Goal: Task Accomplishment & Management: Use online tool/utility

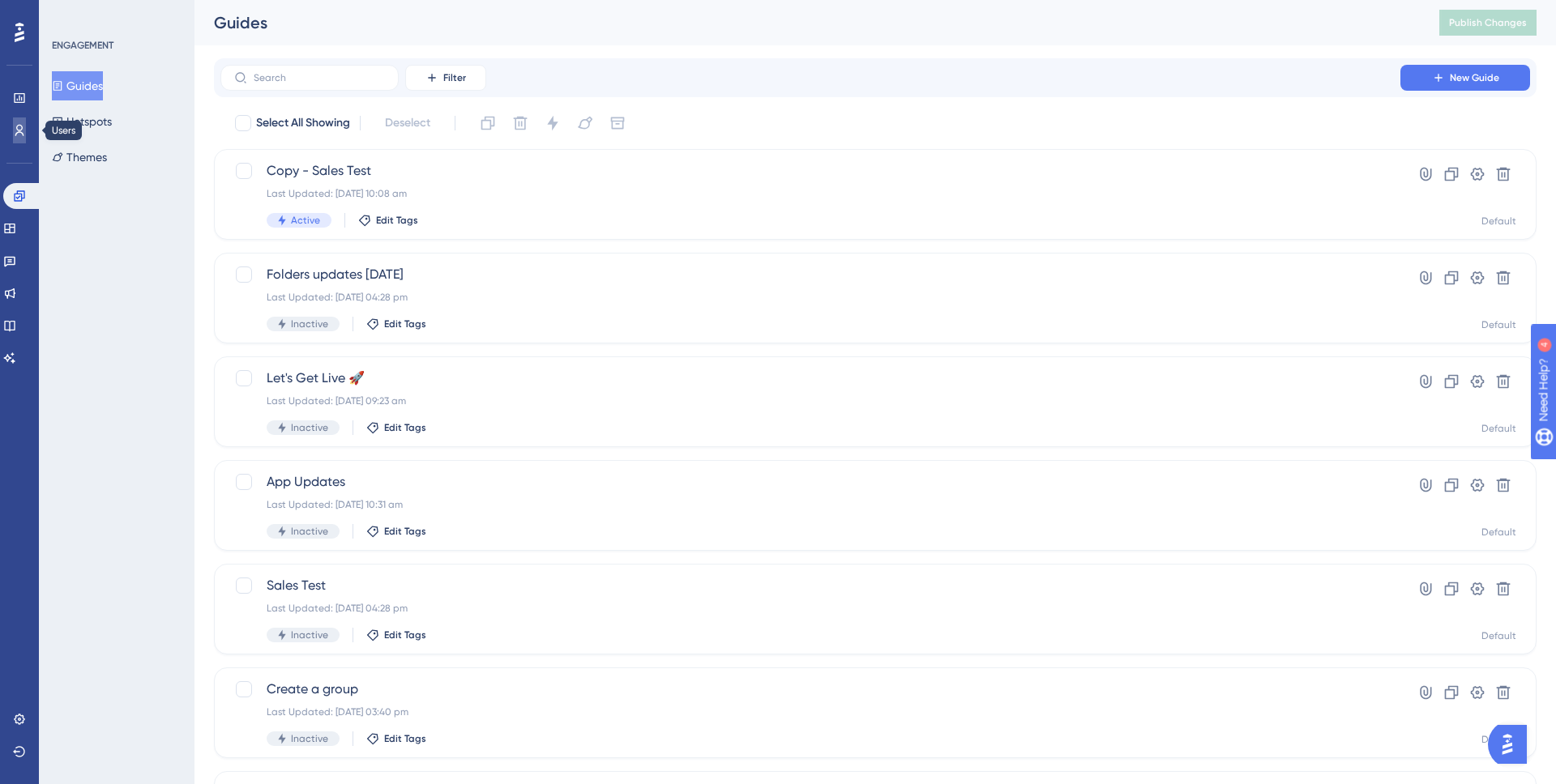
click at [19, 139] on link at bounding box center [19, 130] width 13 height 26
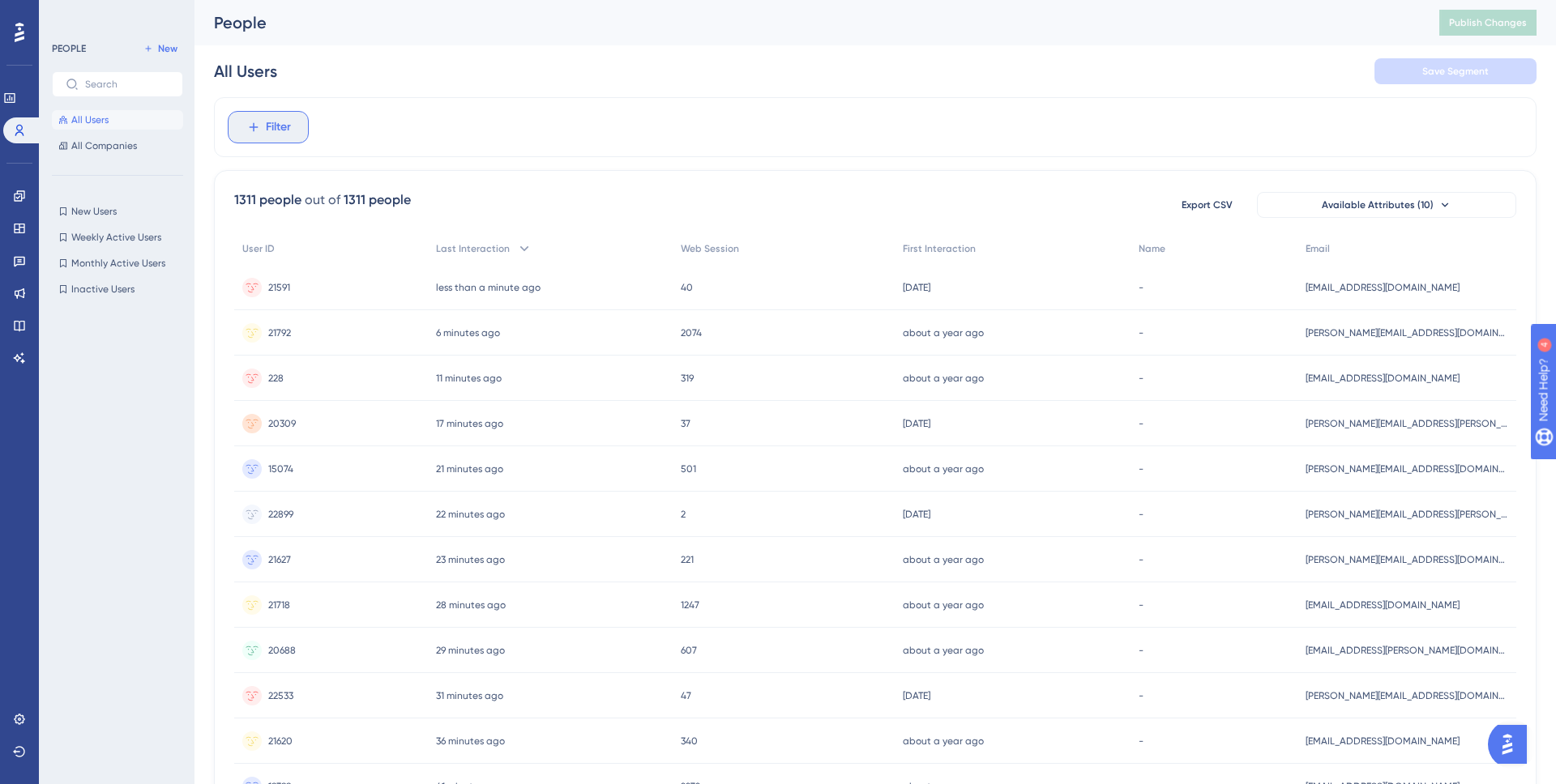
click at [265, 137] on button "Filter" at bounding box center [268, 127] width 81 height 32
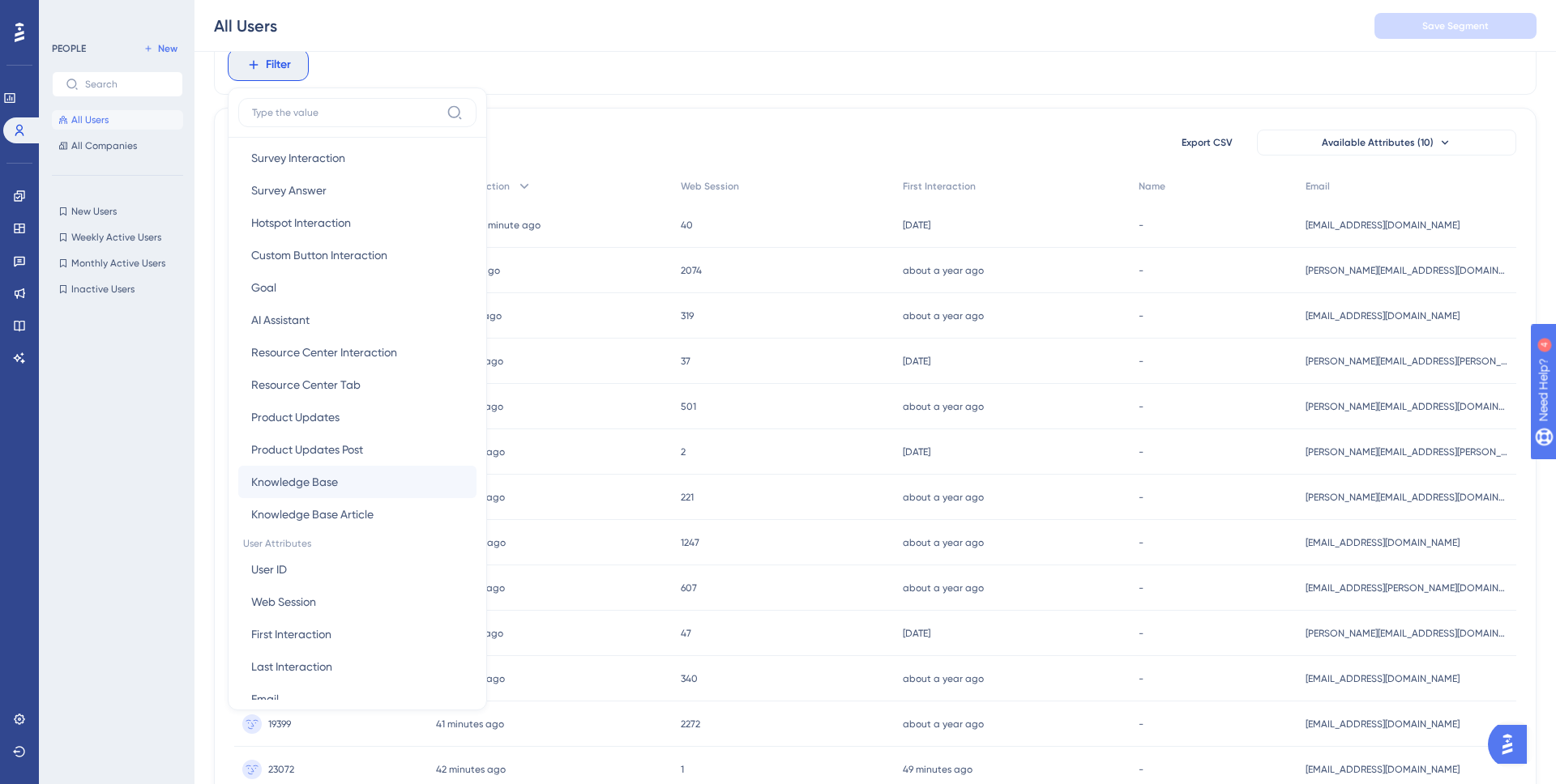
scroll to position [435, 0]
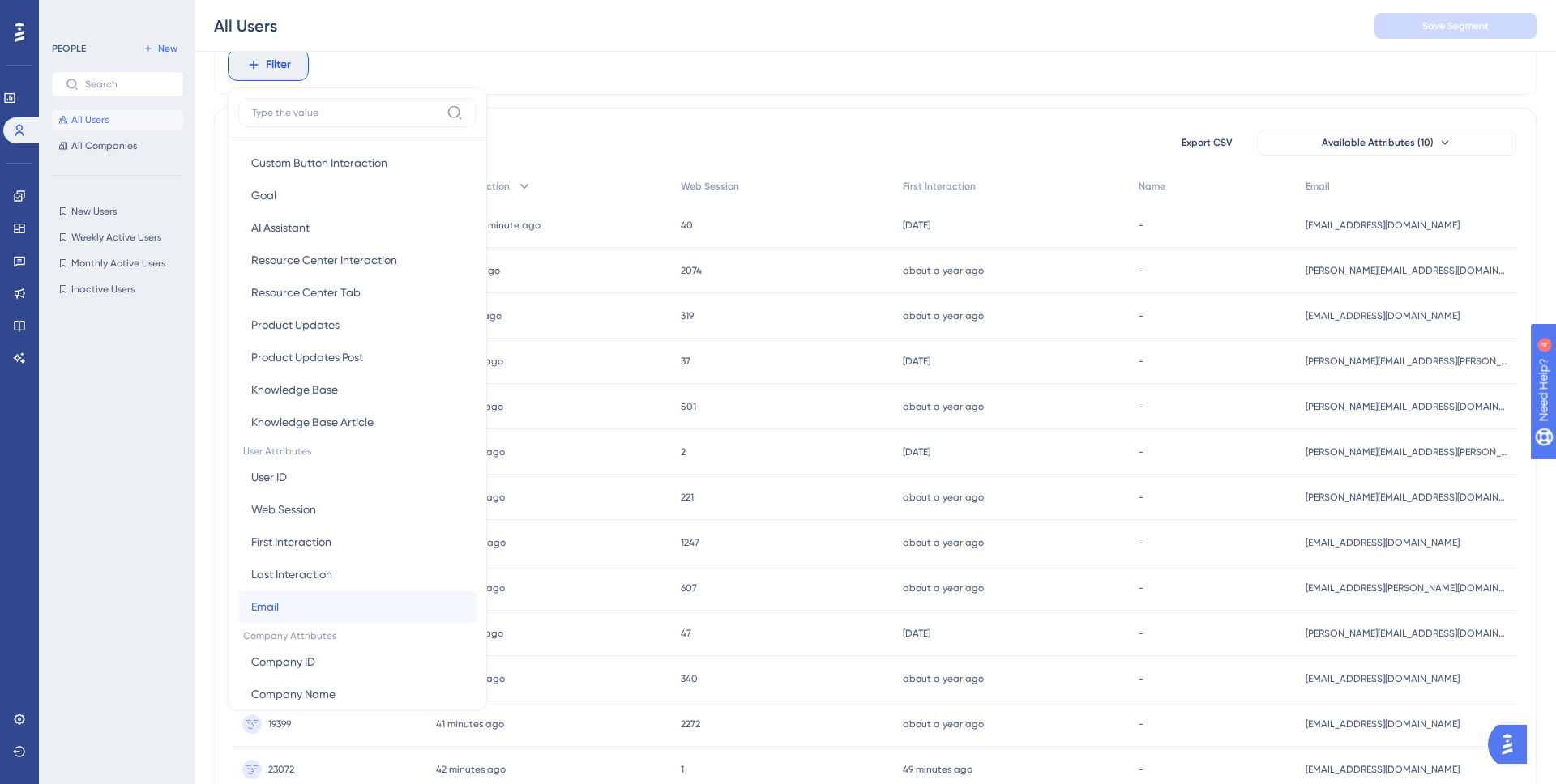
click at [316, 598] on button "Email Email" at bounding box center [358, 607] width 238 height 32
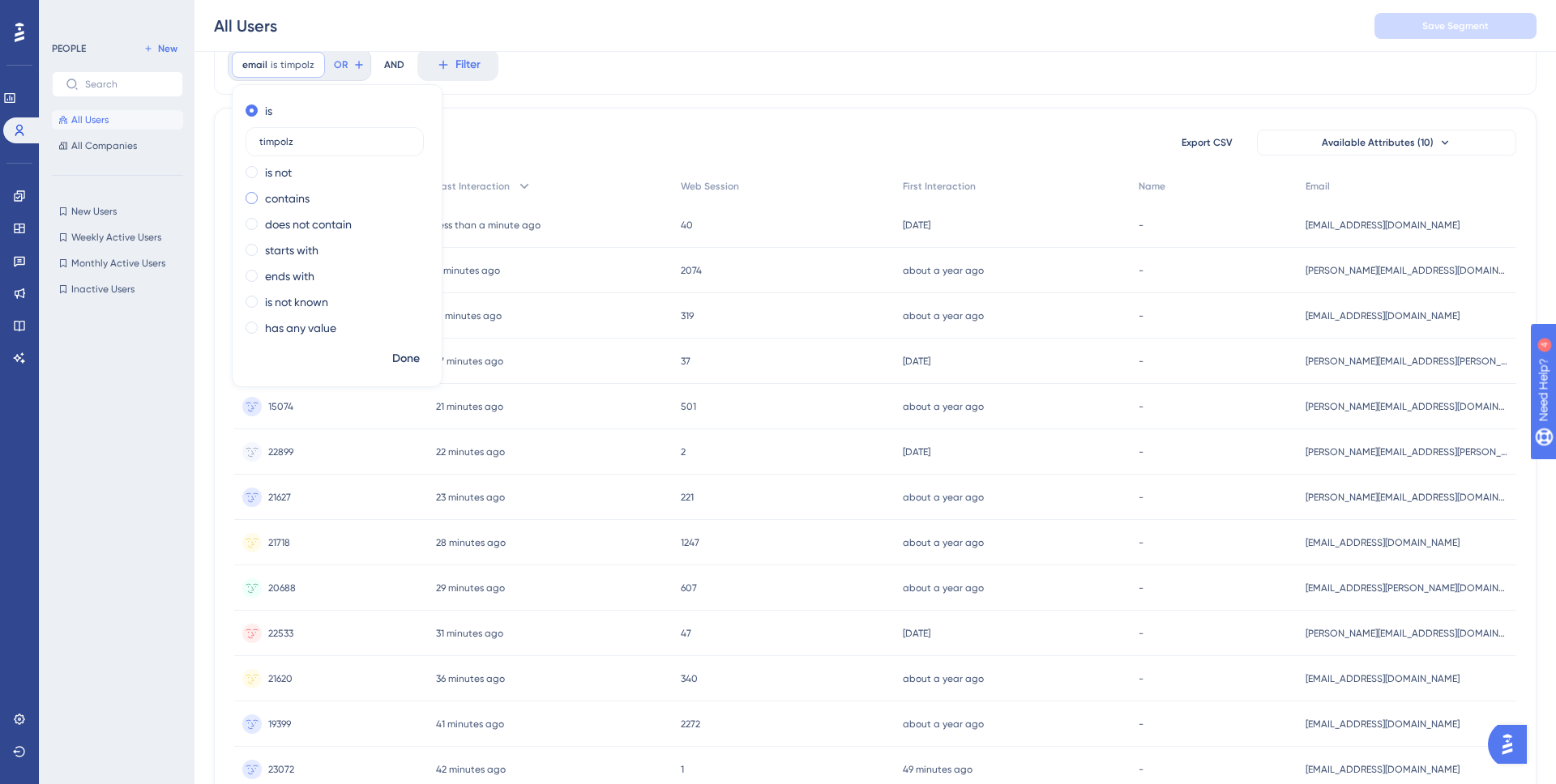
type input "timpolz"
click at [295, 197] on label "contains" at bounding box center [288, 199] width 45 height 20
click at [413, 352] on span "Done" at bounding box center [406, 359] width 28 height 20
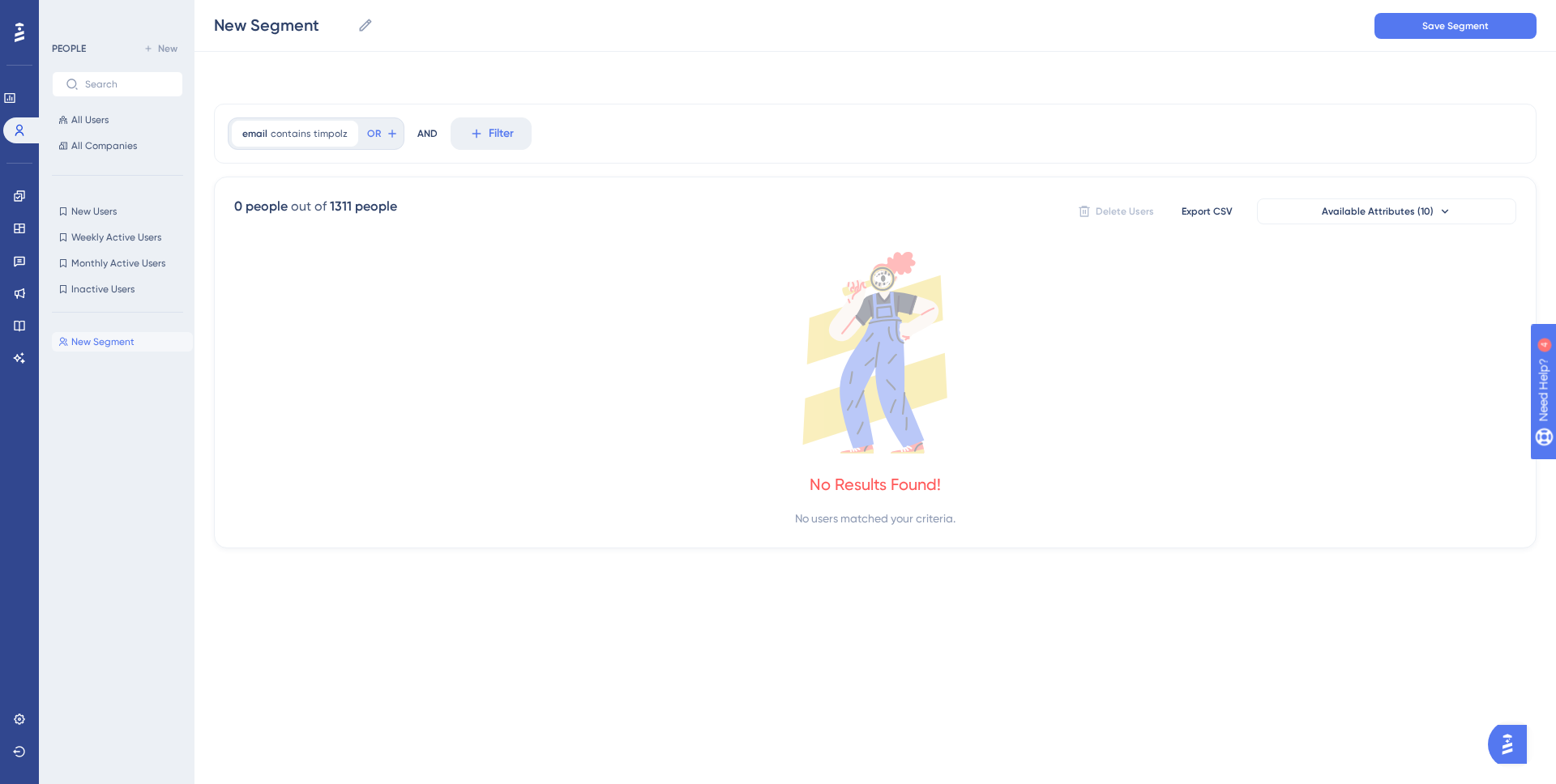
scroll to position [0, 0]
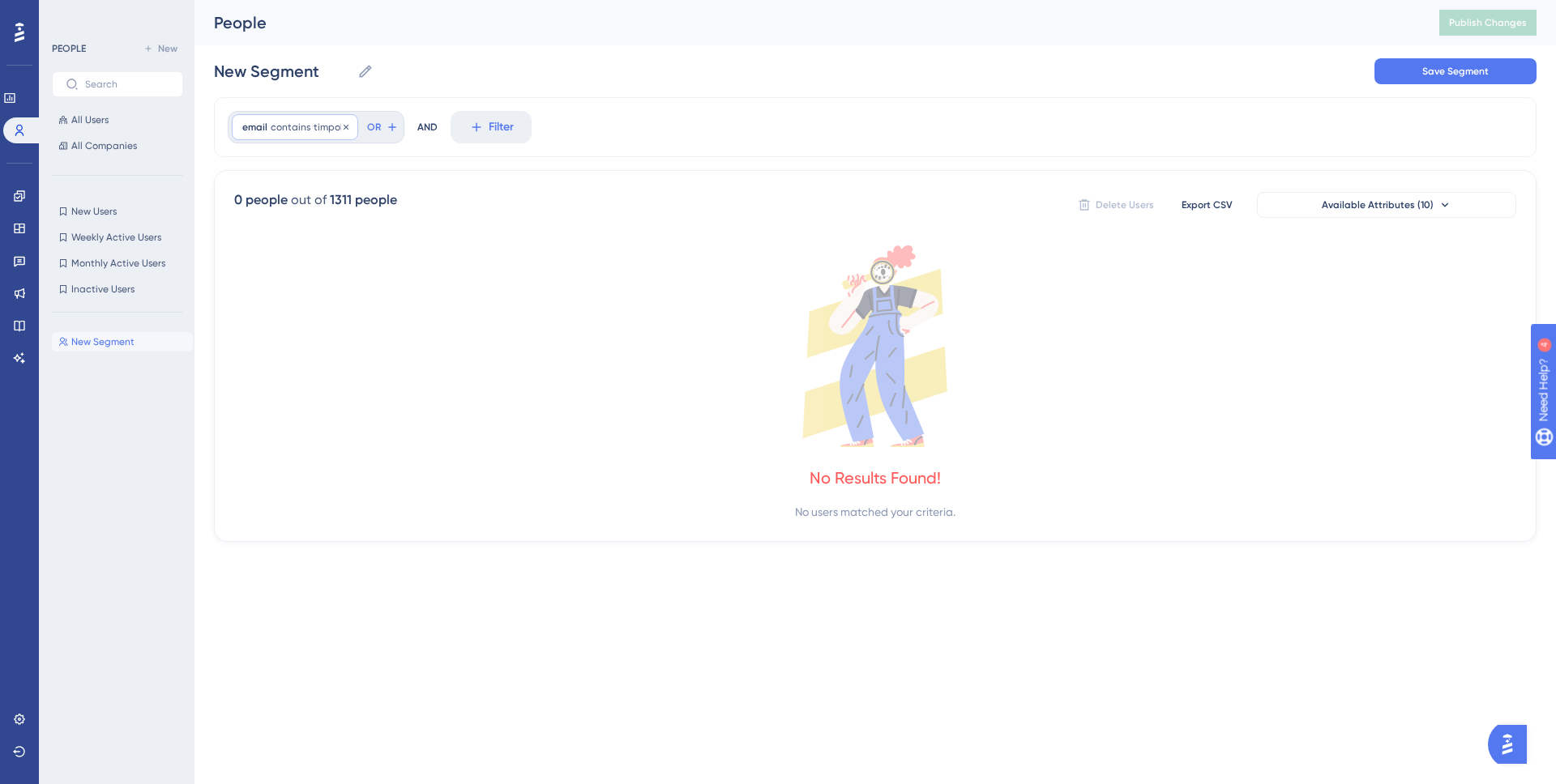
click at [300, 124] on span "contains" at bounding box center [290, 127] width 39 height 13
drag, startPoint x: 305, startPoint y: 253, endPoint x: 237, endPoint y: 250, distance: 68.1
click at [238, 250] on div "is is not contains timpolz does not contain starts with ends with is not known …" at bounding box center [336, 283] width 209 height 246
type input "burnley"
click at [406, 423] on span "Done" at bounding box center [406, 421] width 28 height 20
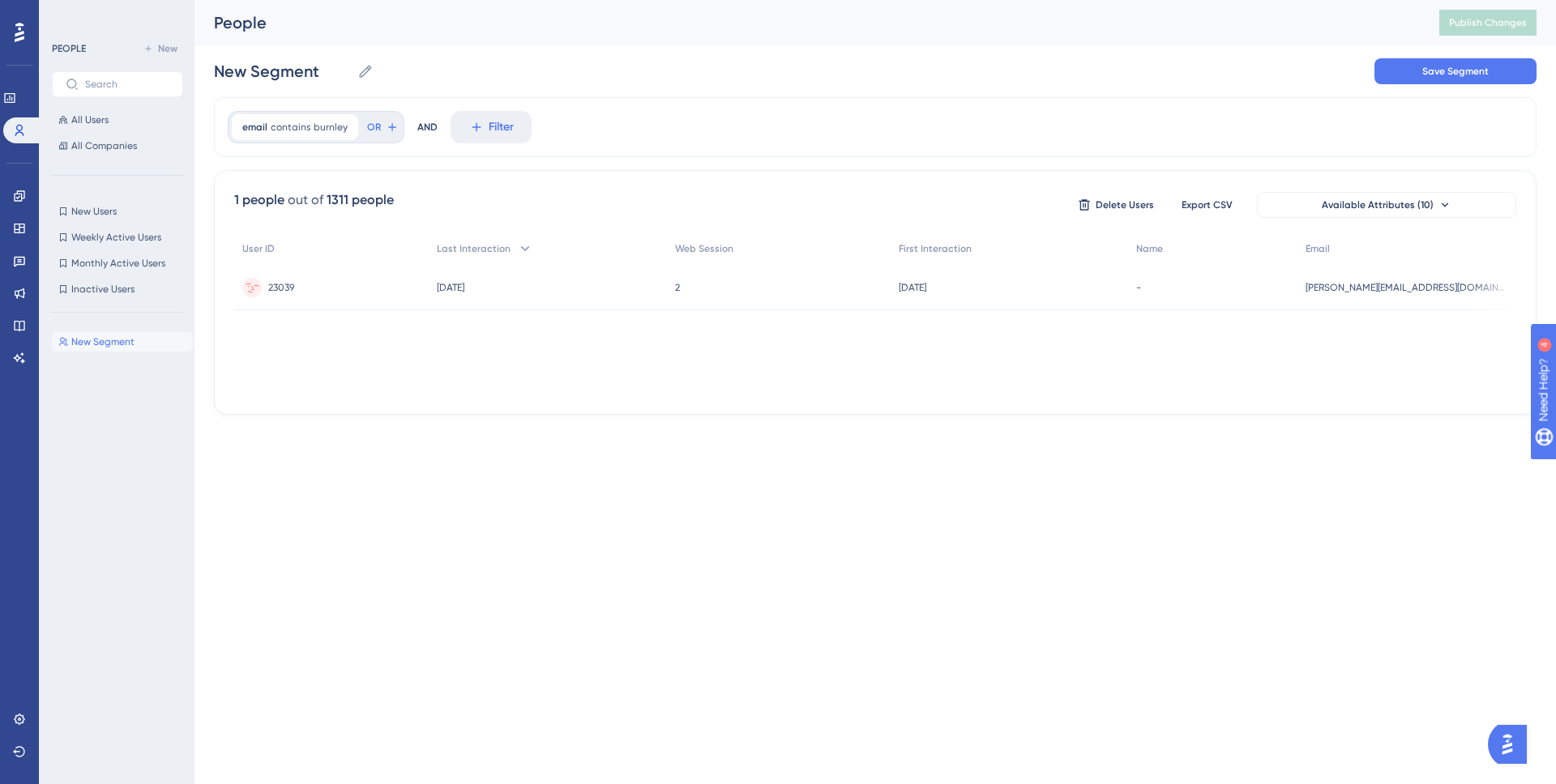
click at [385, 287] on div "23039 23039" at bounding box center [331, 288] width 194 height 46
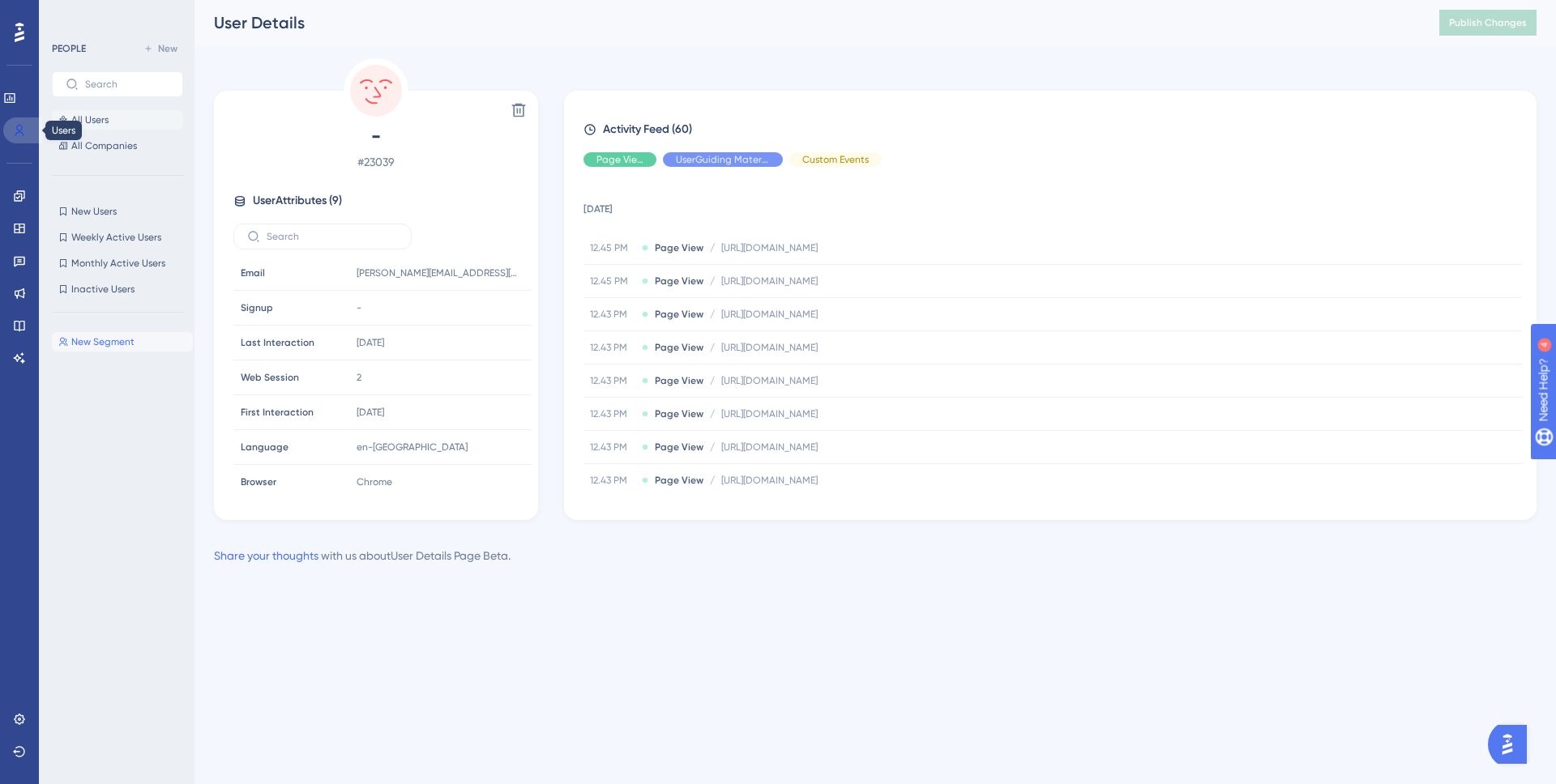
drag, startPoint x: 28, startPoint y: 131, endPoint x: 61, endPoint y: 126, distance: 33.4
click at [28, 131] on link at bounding box center [22, 130] width 39 height 26
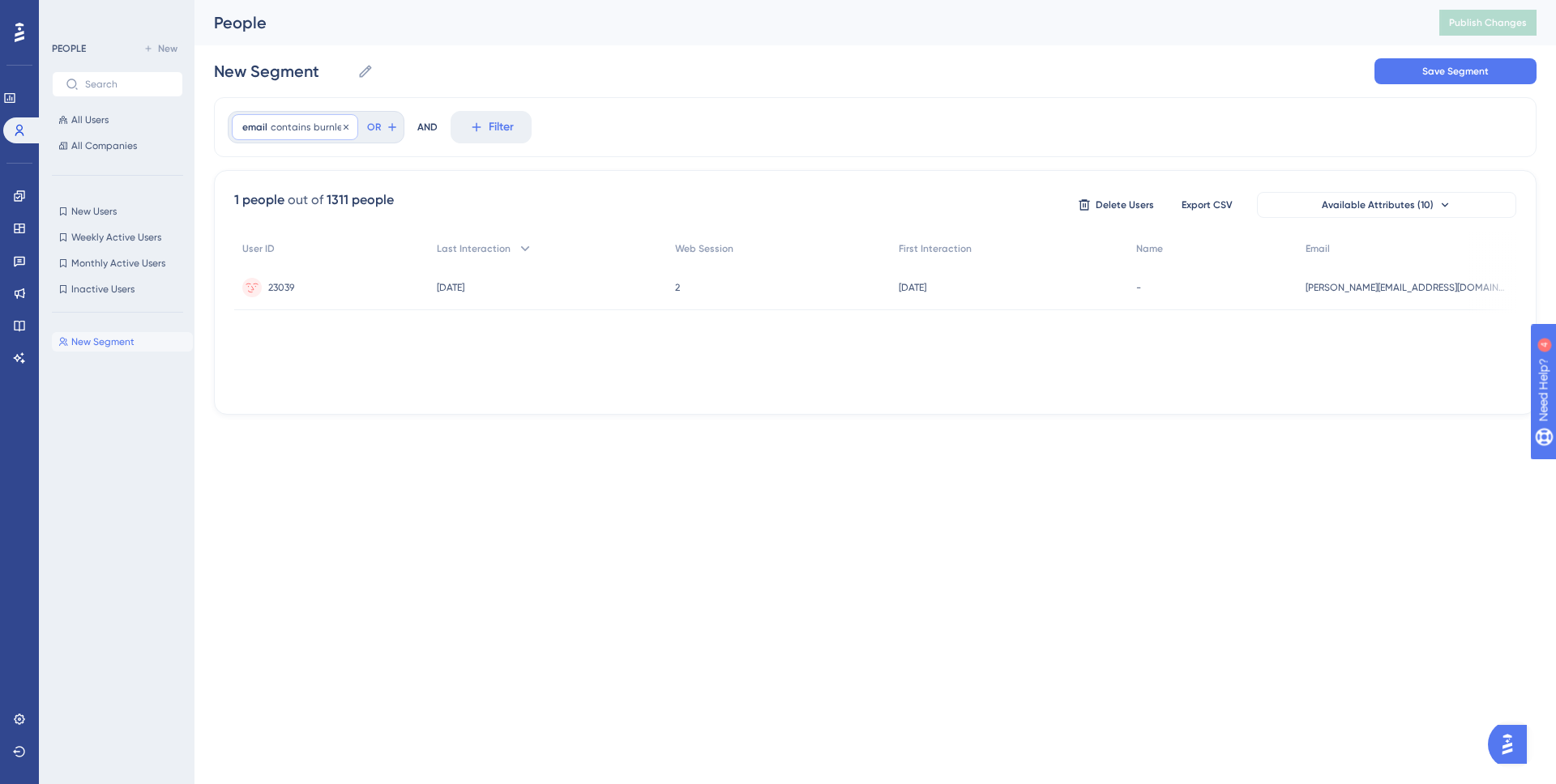
click at [307, 123] on span "contains" at bounding box center [290, 127] width 39 height 13
type input "timpolzer"
click at [401, 418] on span "Done" at bounding box center [406, 421] width 28 height 20
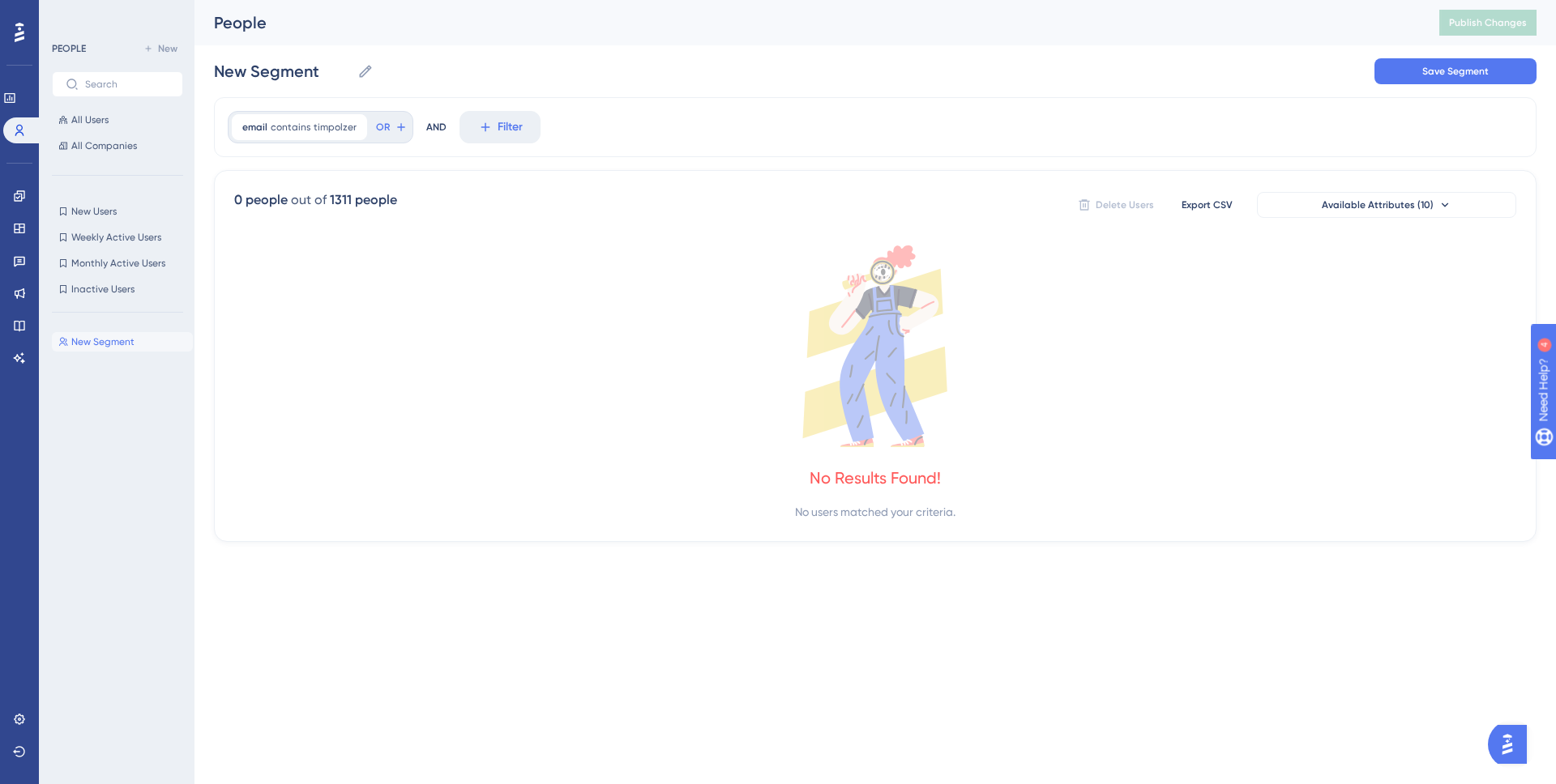
click at [24, 26] on div at bounding box center [19, 32] width 26 height 26
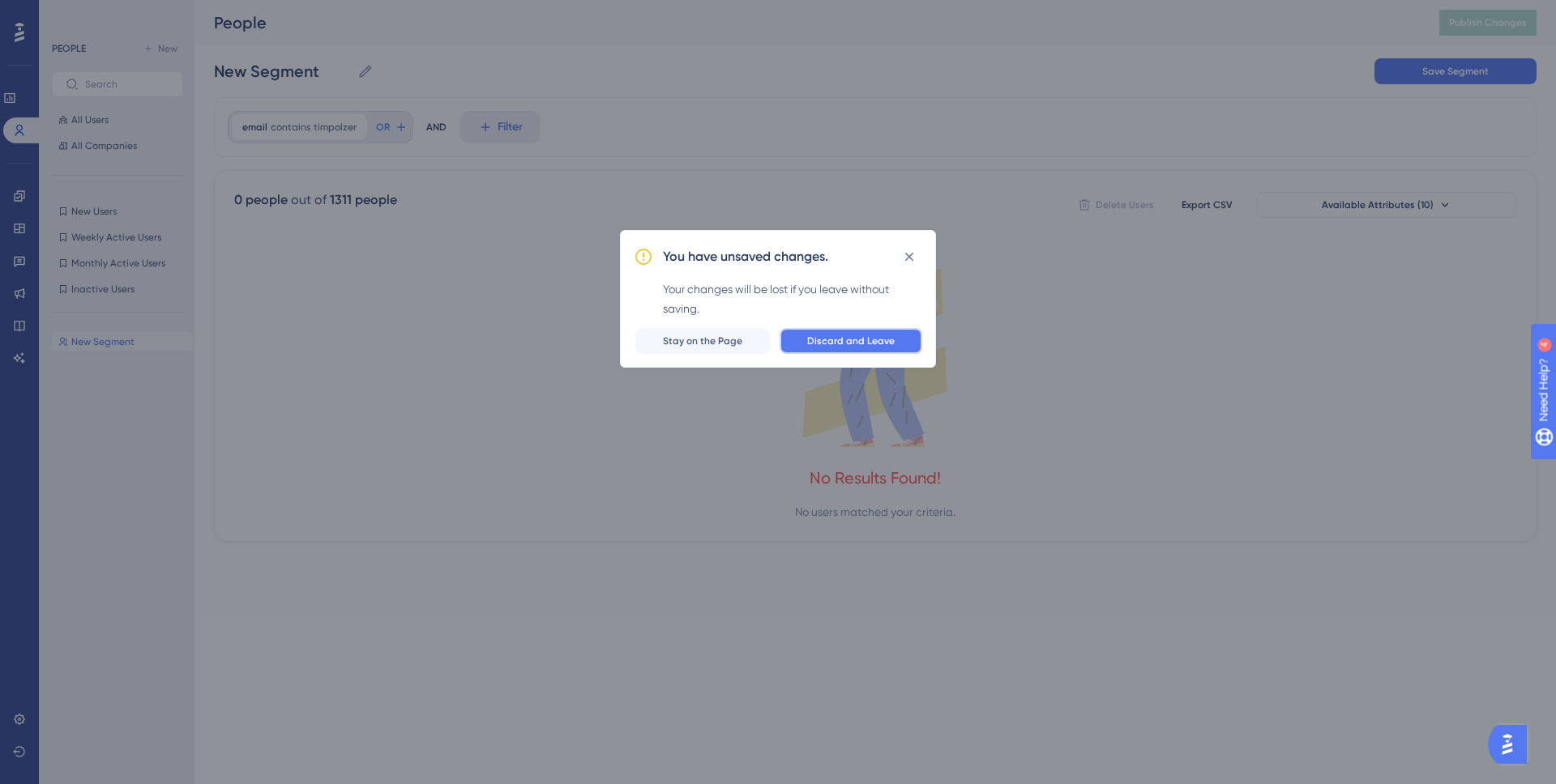
click at [838, 341] on span "Discard and Leave" at bounding box center [851, 340] width 88 height 13
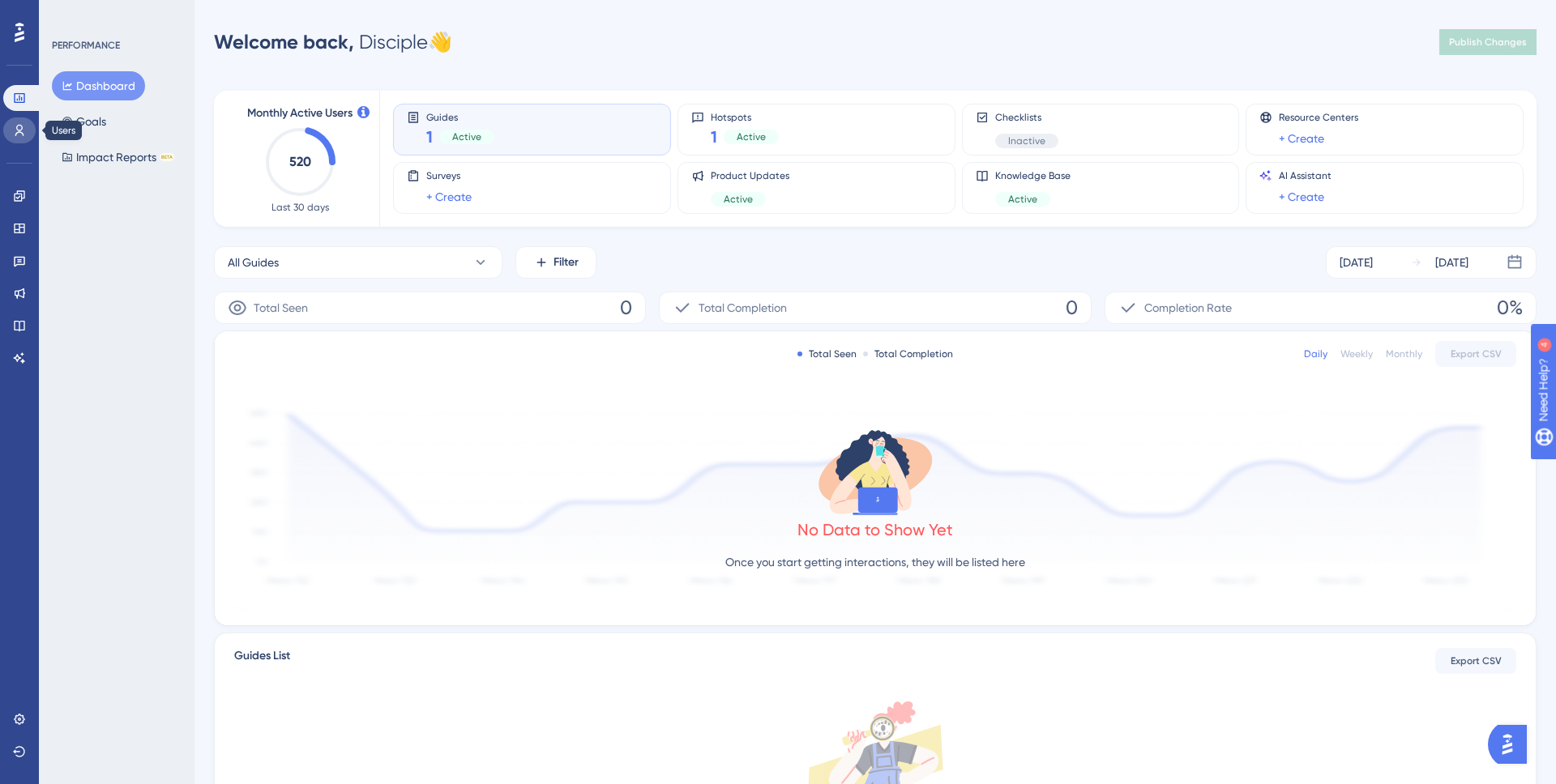
click at [12, 136] on link at bounding box center [20, 130] width 32 height 26
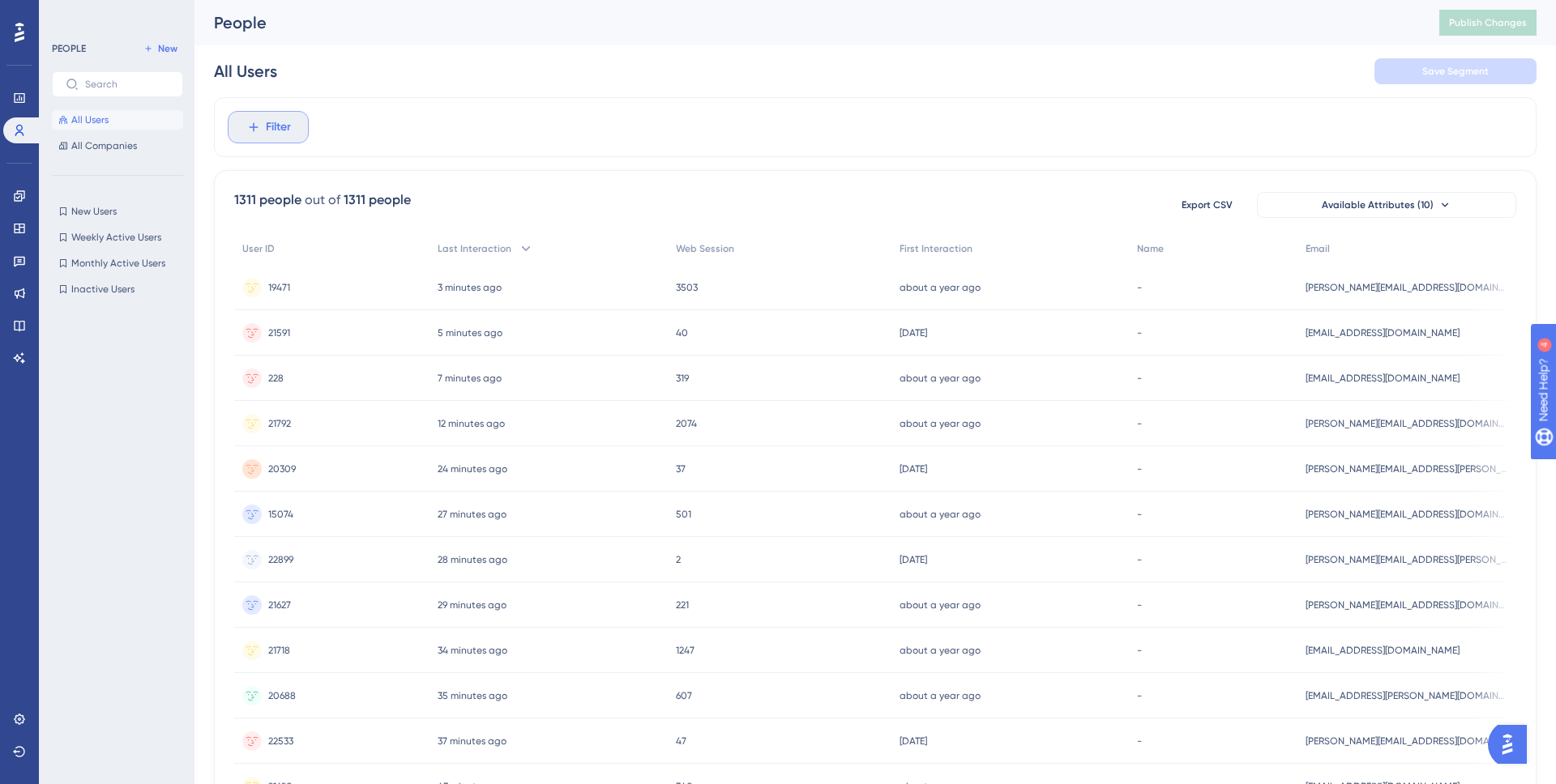
click at [259, 126] on icon at bounding box center [254, 127] width 14 height 14
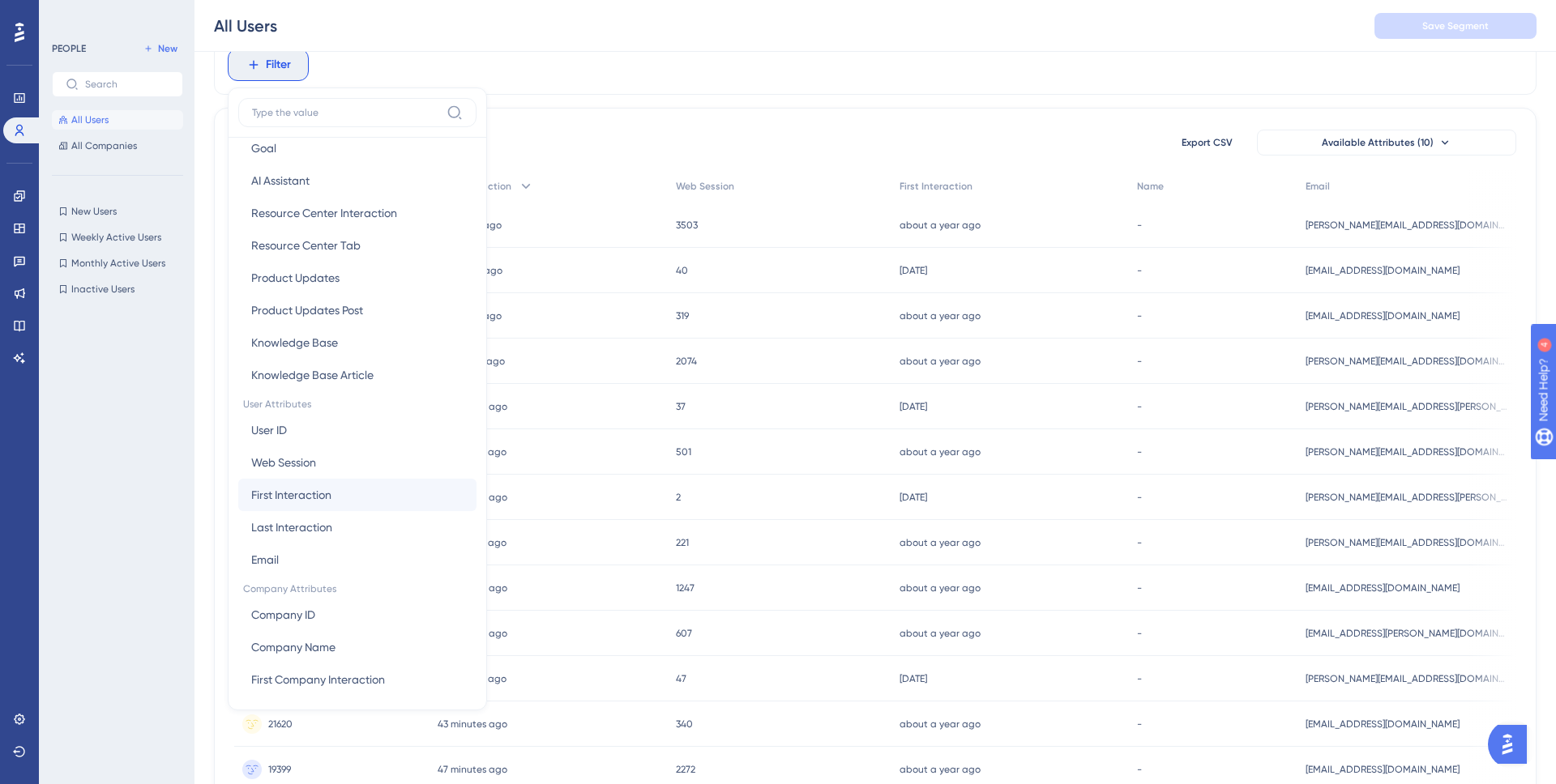
scroll to position [520, 0]
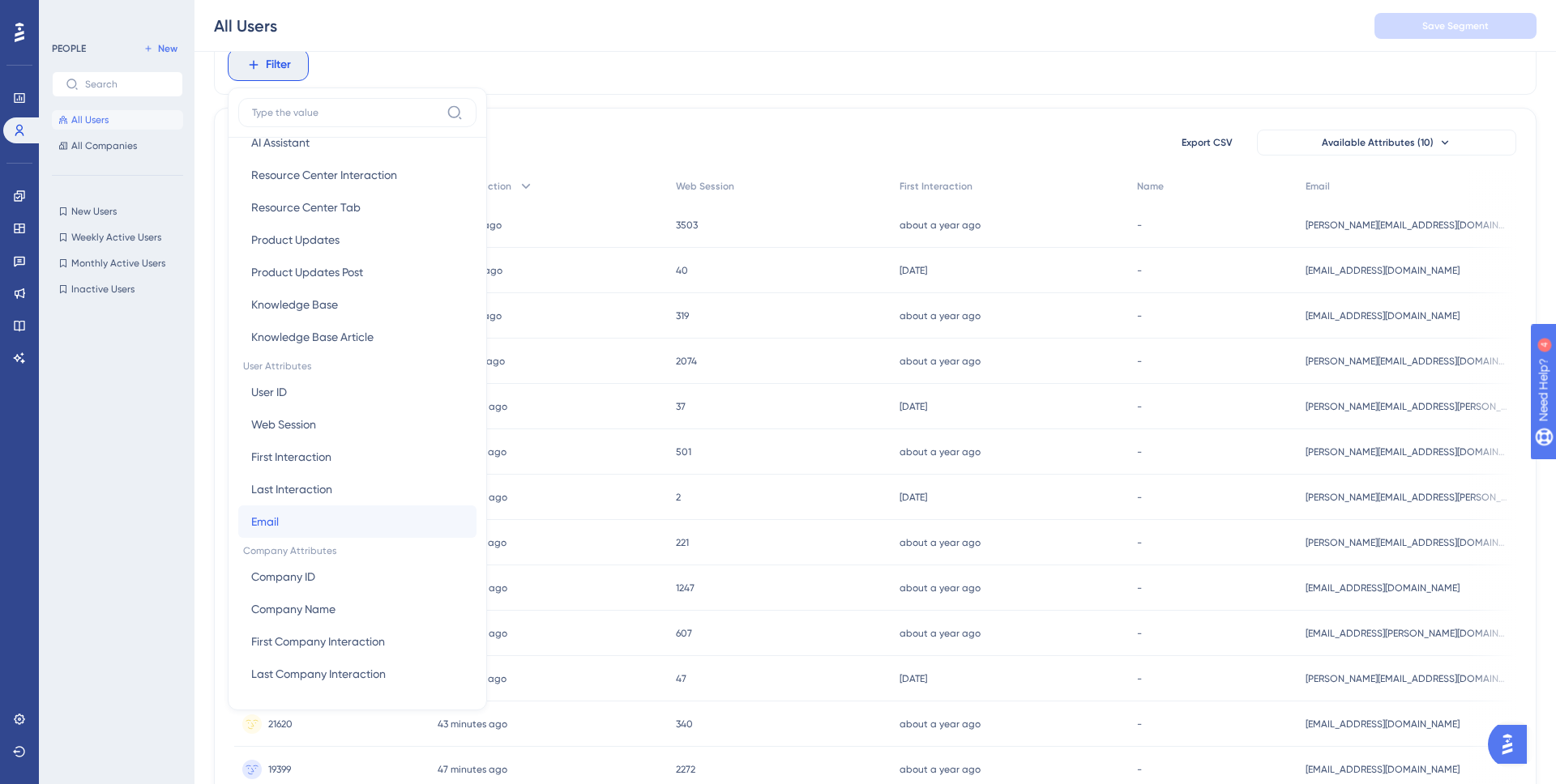
click at [310, 510] on button "Email Email" at bounding box center [358, 521] width 238 height 32
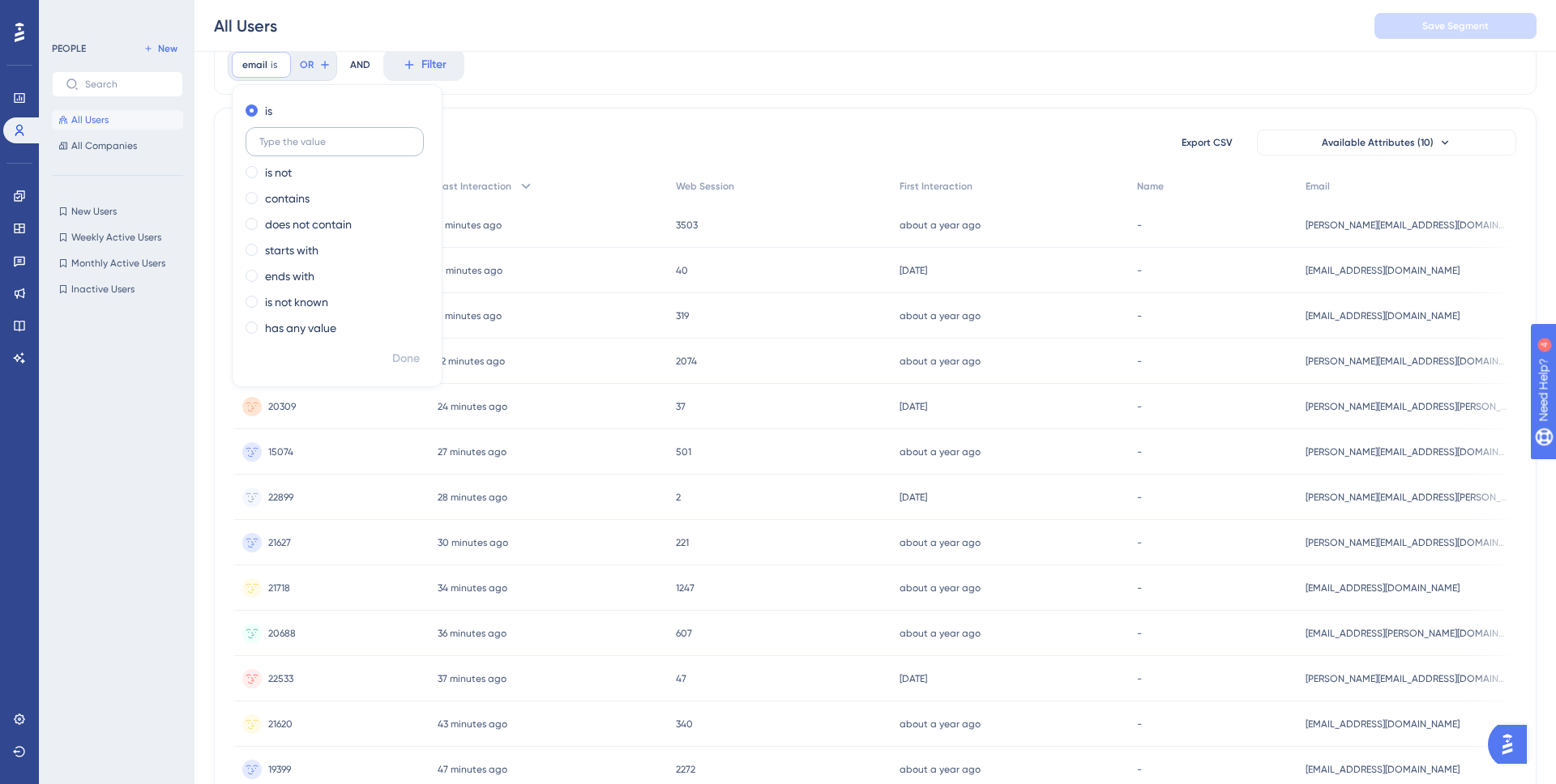
click at [309, 140] on input "text" at bounding box center [334, 142] width 151 height 12
type input "timpolzer"
click at [290, 201] on label "contains" at bounding box center [288, 199] width 45 height 20
click at [410, 363] on span "Done" at bounding box center [406, 359] width 28 height 20
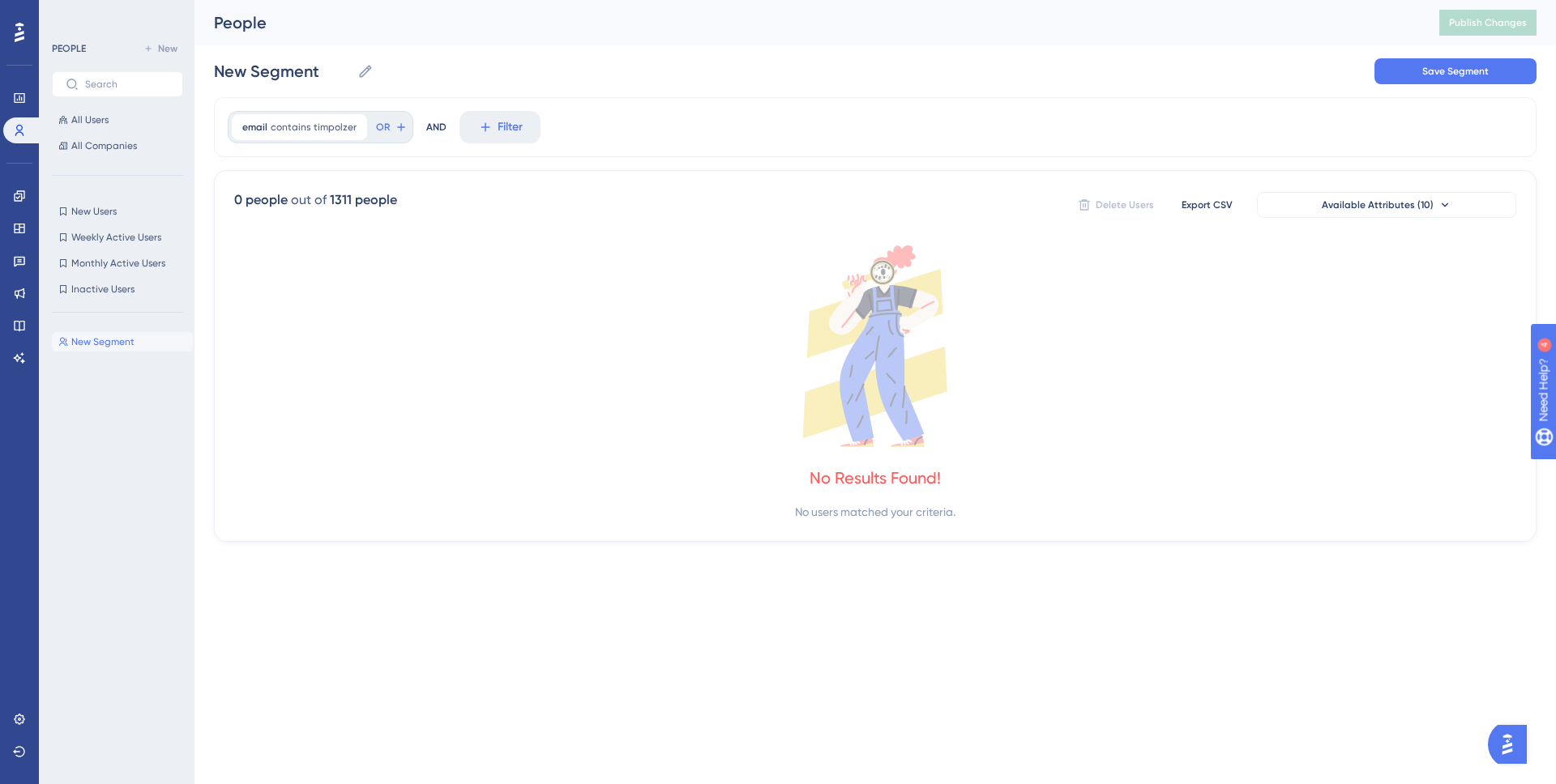
scroll to position [0, 0]
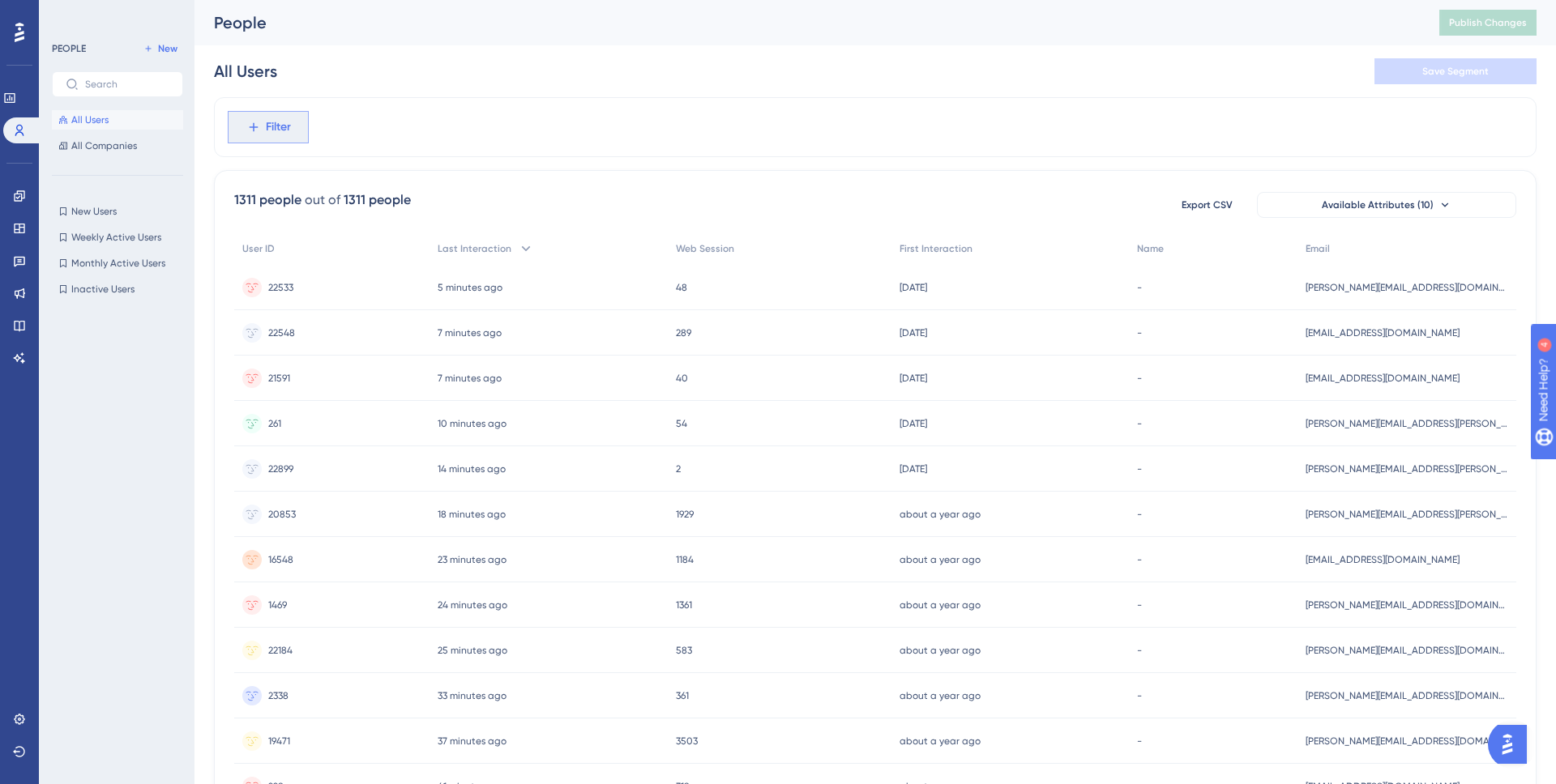
click at [262, 136] on button "Filter" at bounding box center [268, 127] width 81 height 32
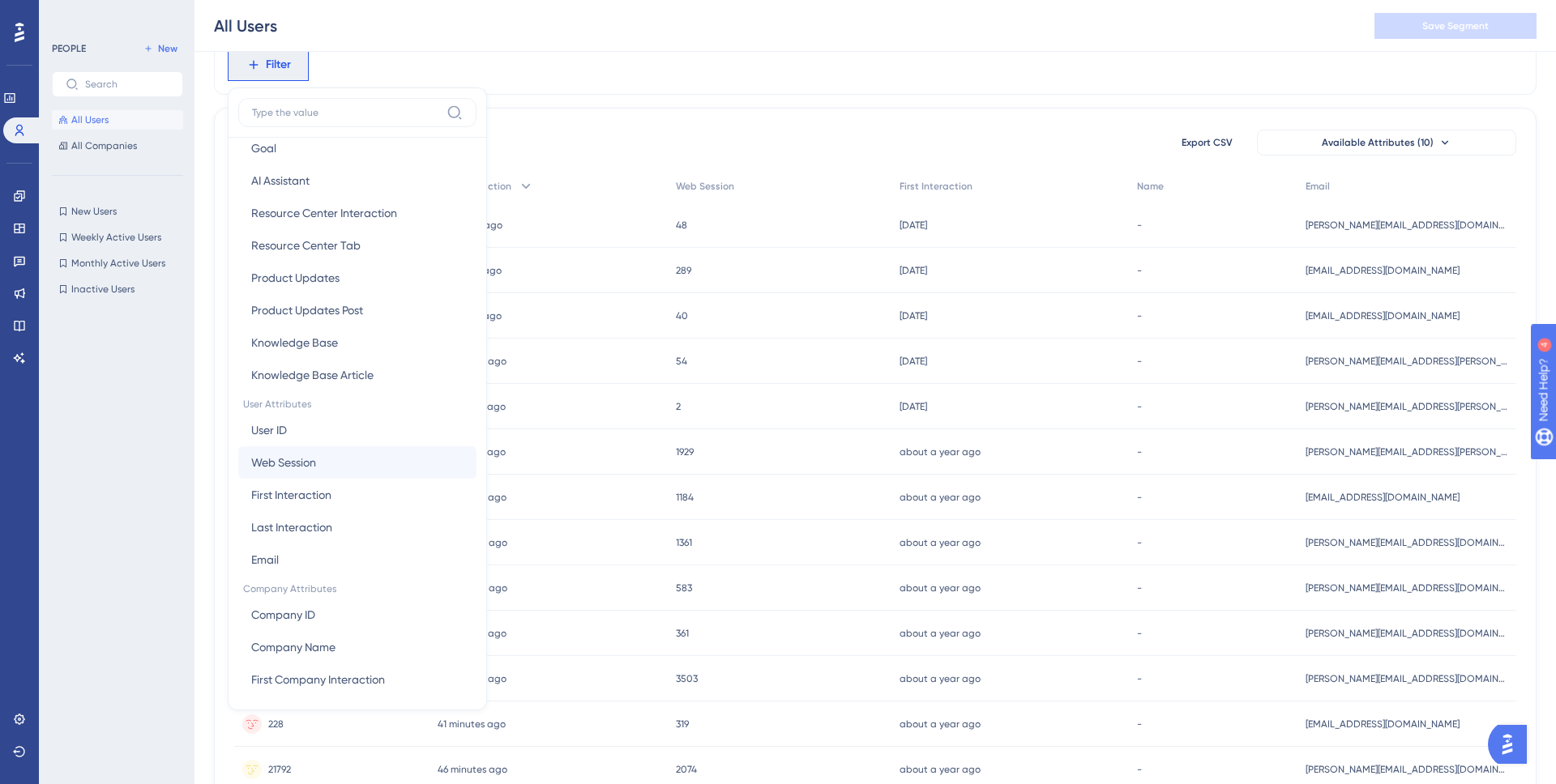
scroll to position [520, 0]
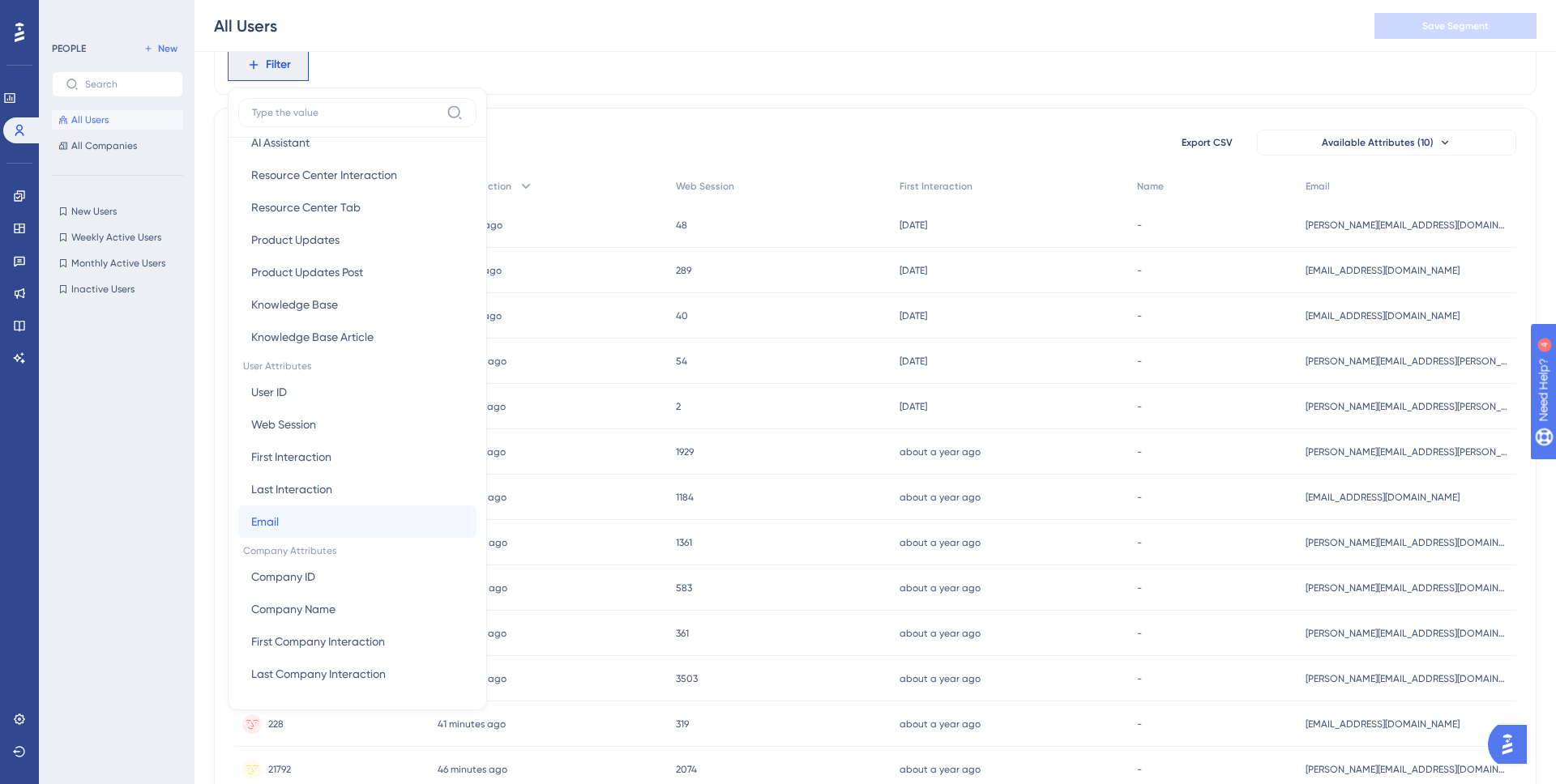
click at [382, 513] on button "Email Email" at bounding box center [358, 521] width 238 height 32
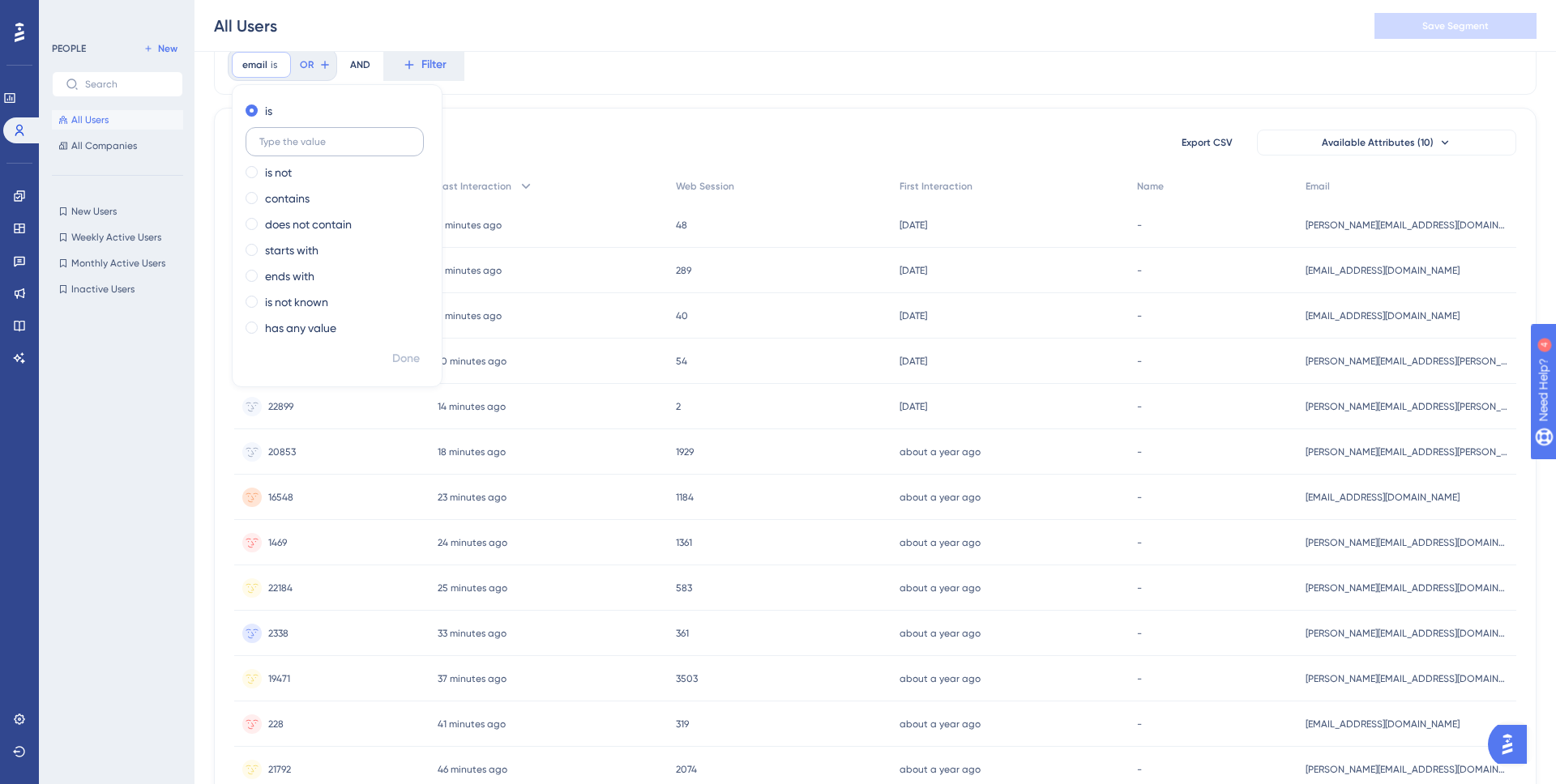
click at [332, 136] on input "text" at bounding box center [334, 142] width 151 height 12
type input "polzer"
click at [272, 190] on label "contains" at bounding box center [288, 199] width 45 height 20
click at [403, 362] on span "Done" at bounding box center [406, 359] width 28 height 20
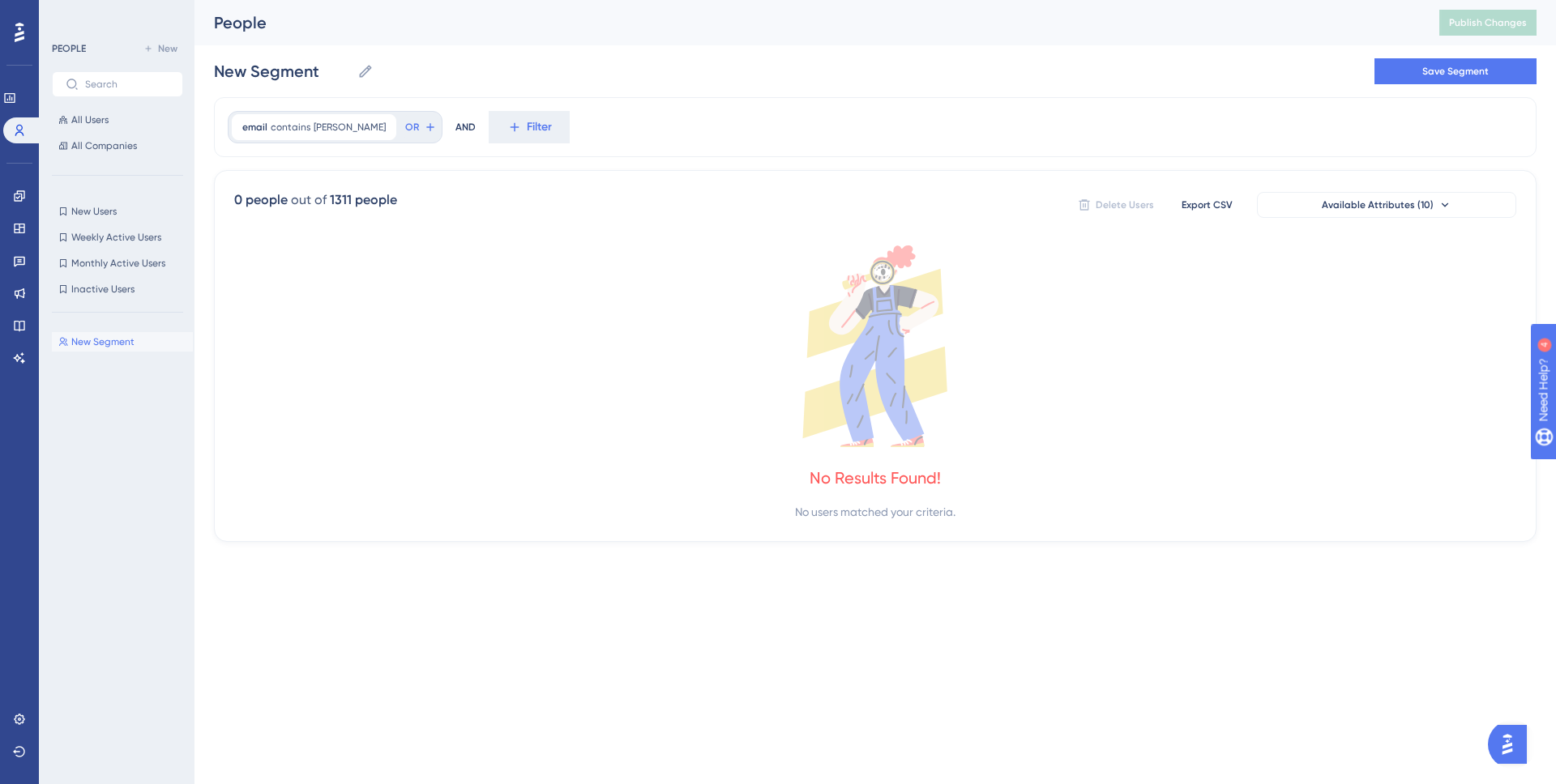
scroll to position [0, 0]
click at [15, 237] on link at bounding box center [19, 228] width 13 height 26
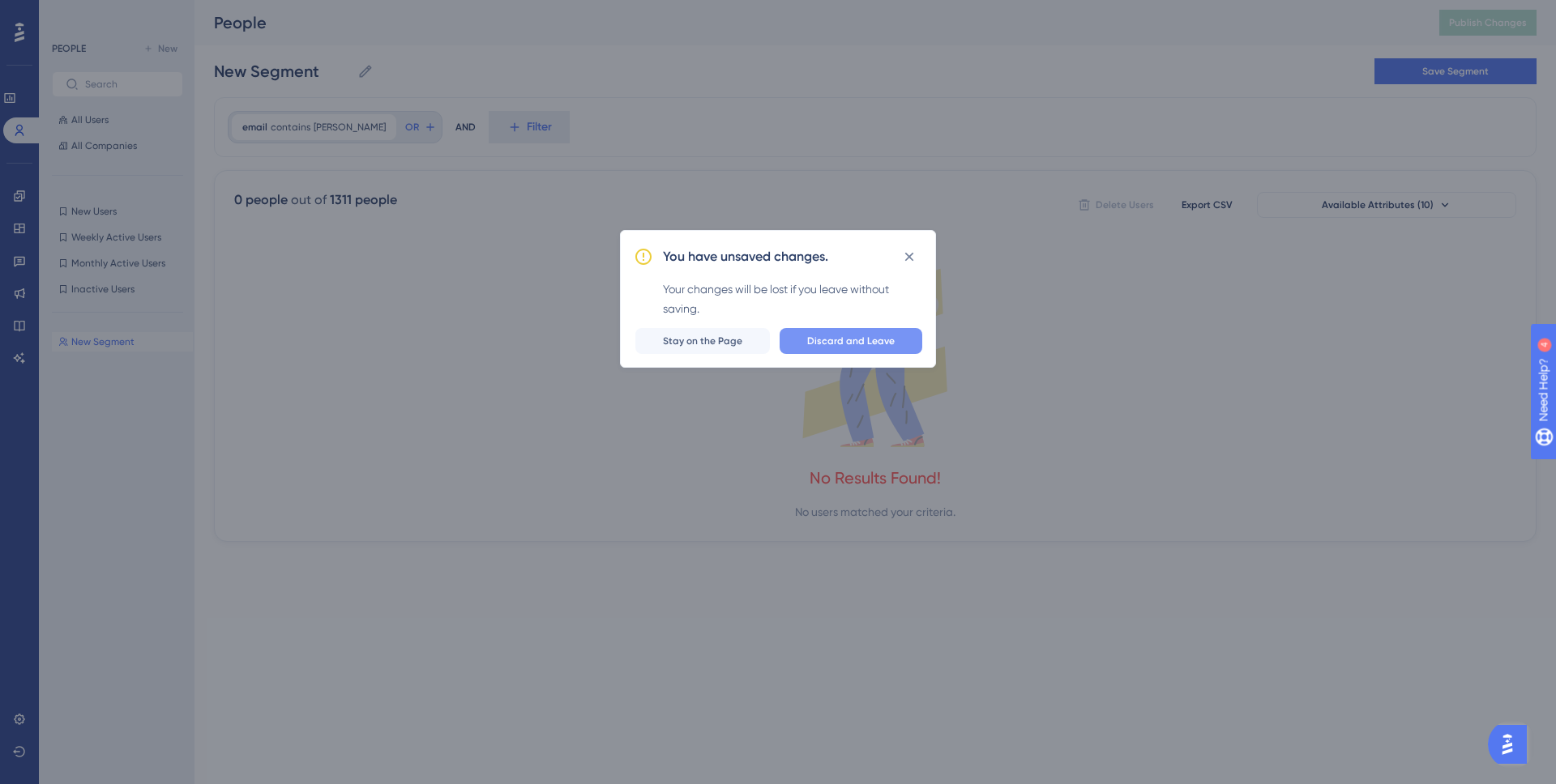
click at [817, 339] on span "Discard and Leave" at bounding box center [851, 340] width 88 height 13
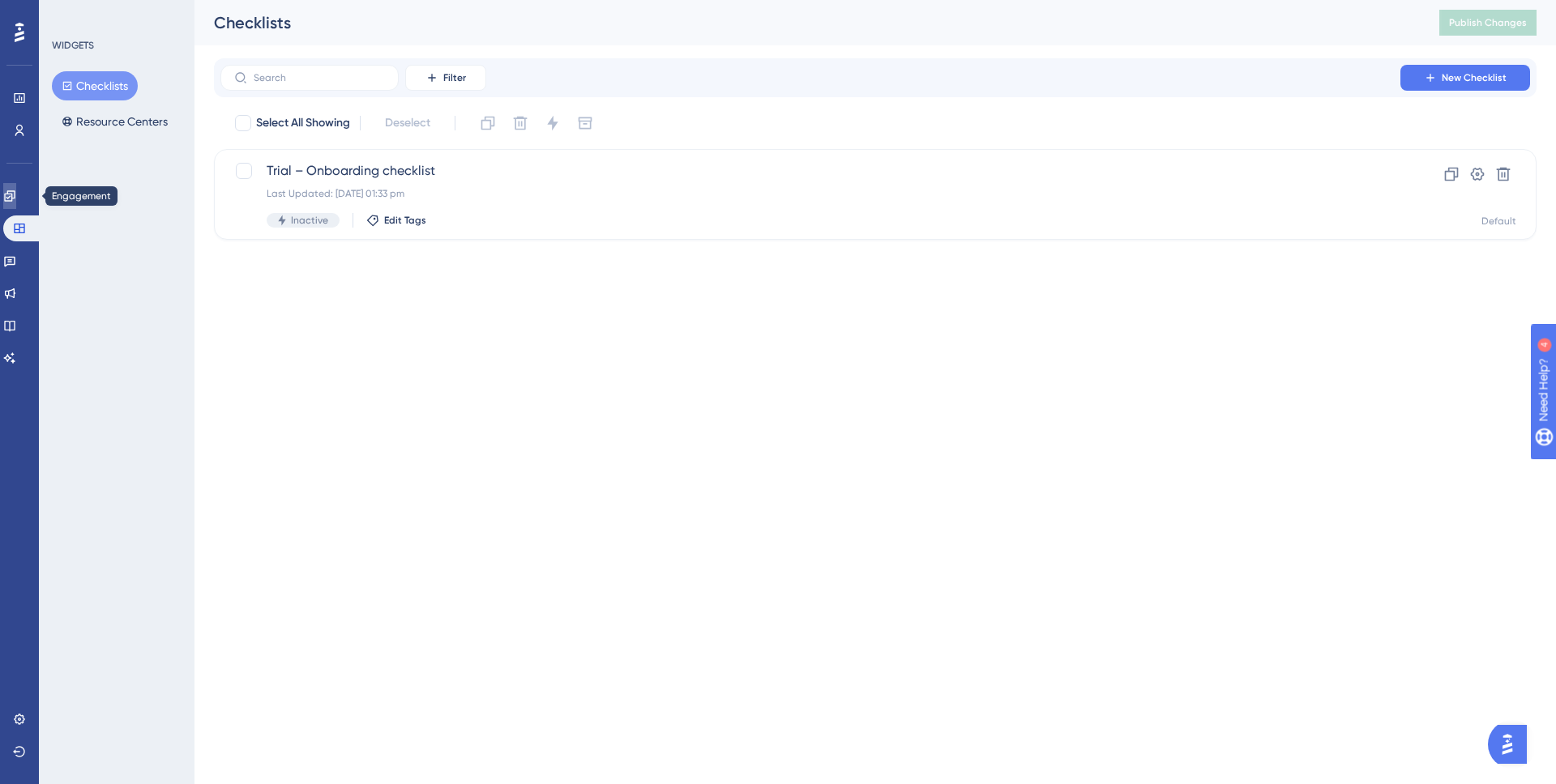
click at [16, 202] on icon at bounding box center [10, 196] width 13 height 13
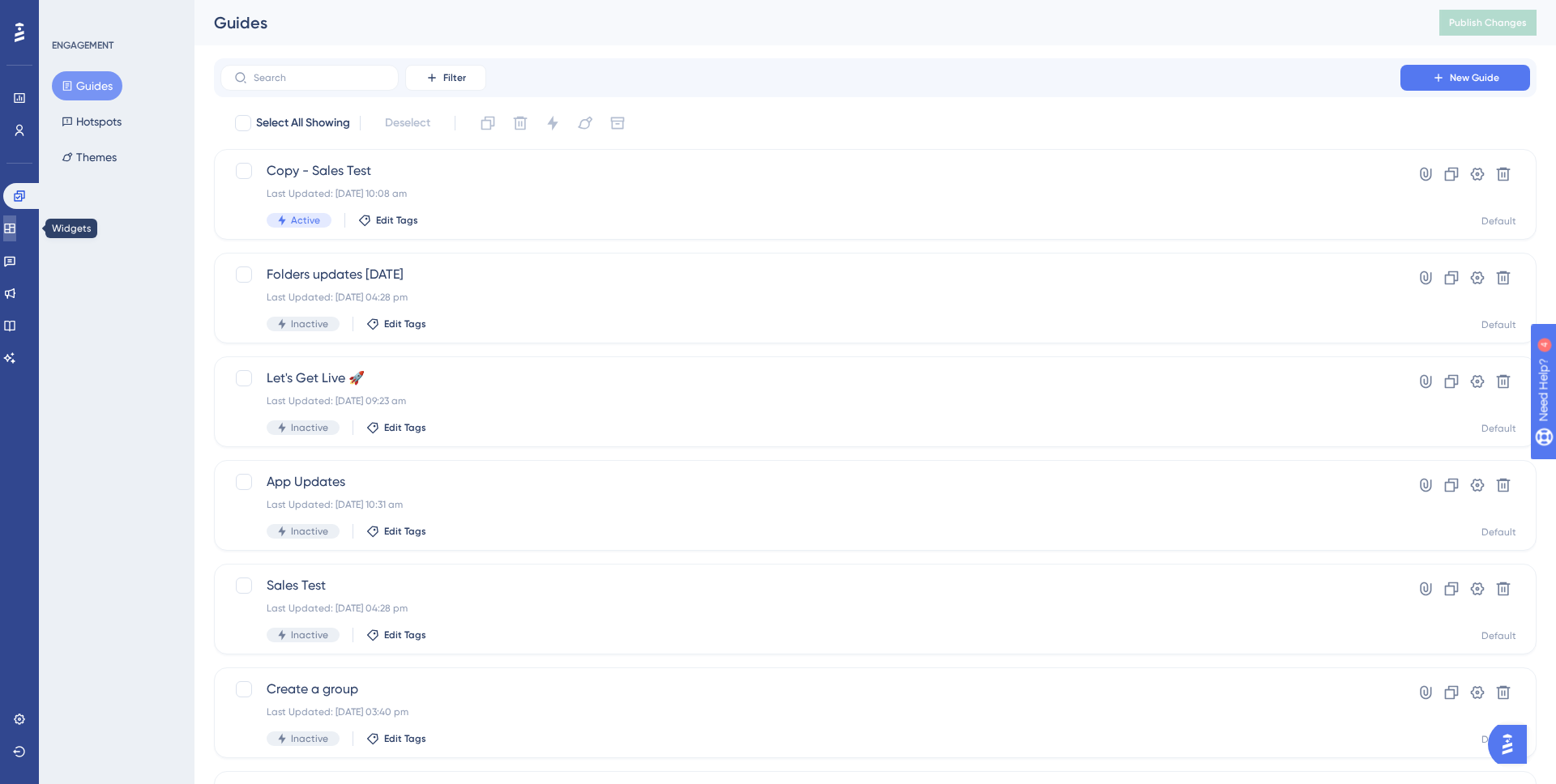
click at [16, 222] on icon at bounding box center [10, 228] width 13 height 13
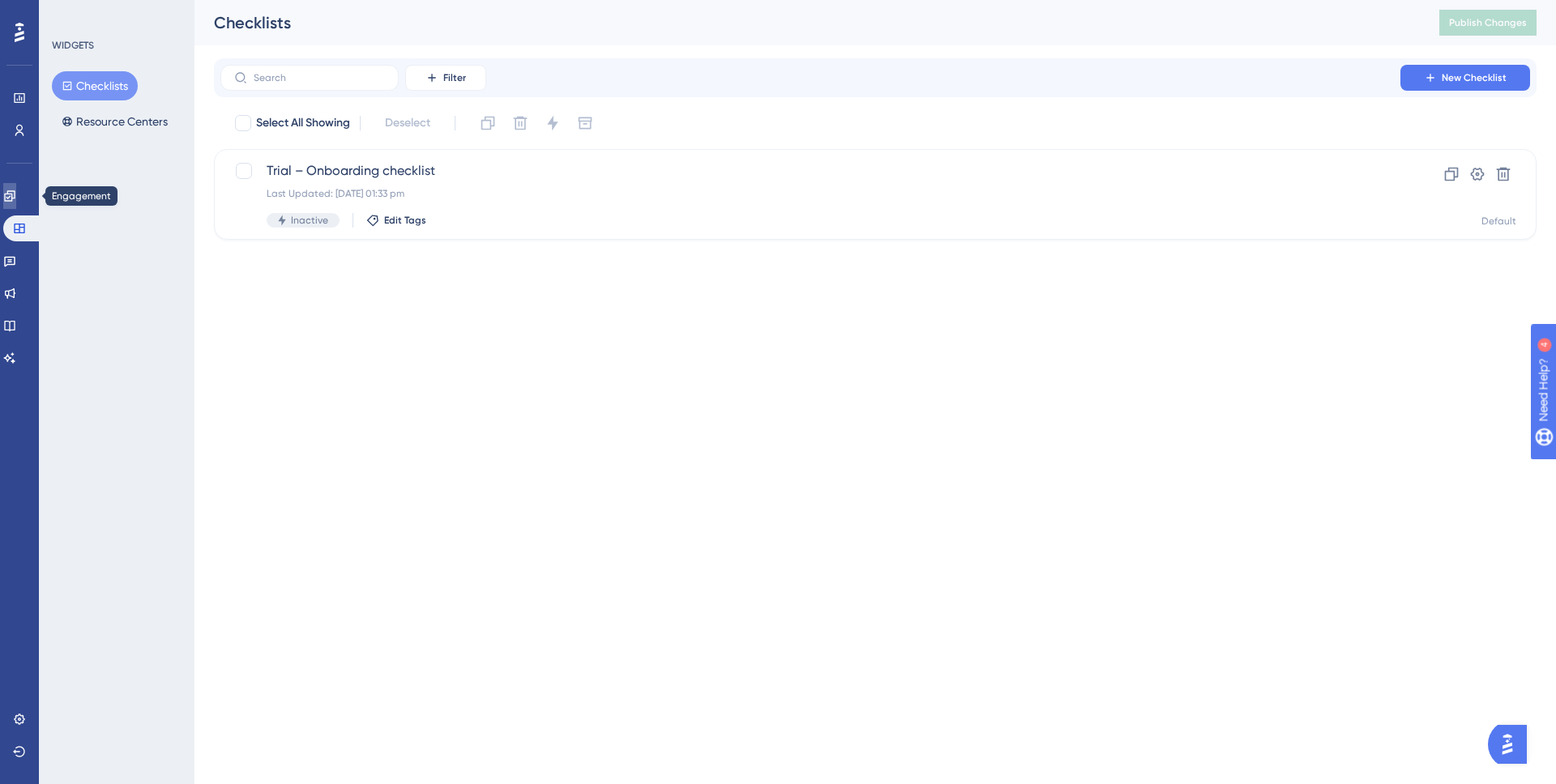
click at [16, 187] on link at bounding box center [10, 195] width 13 height 26
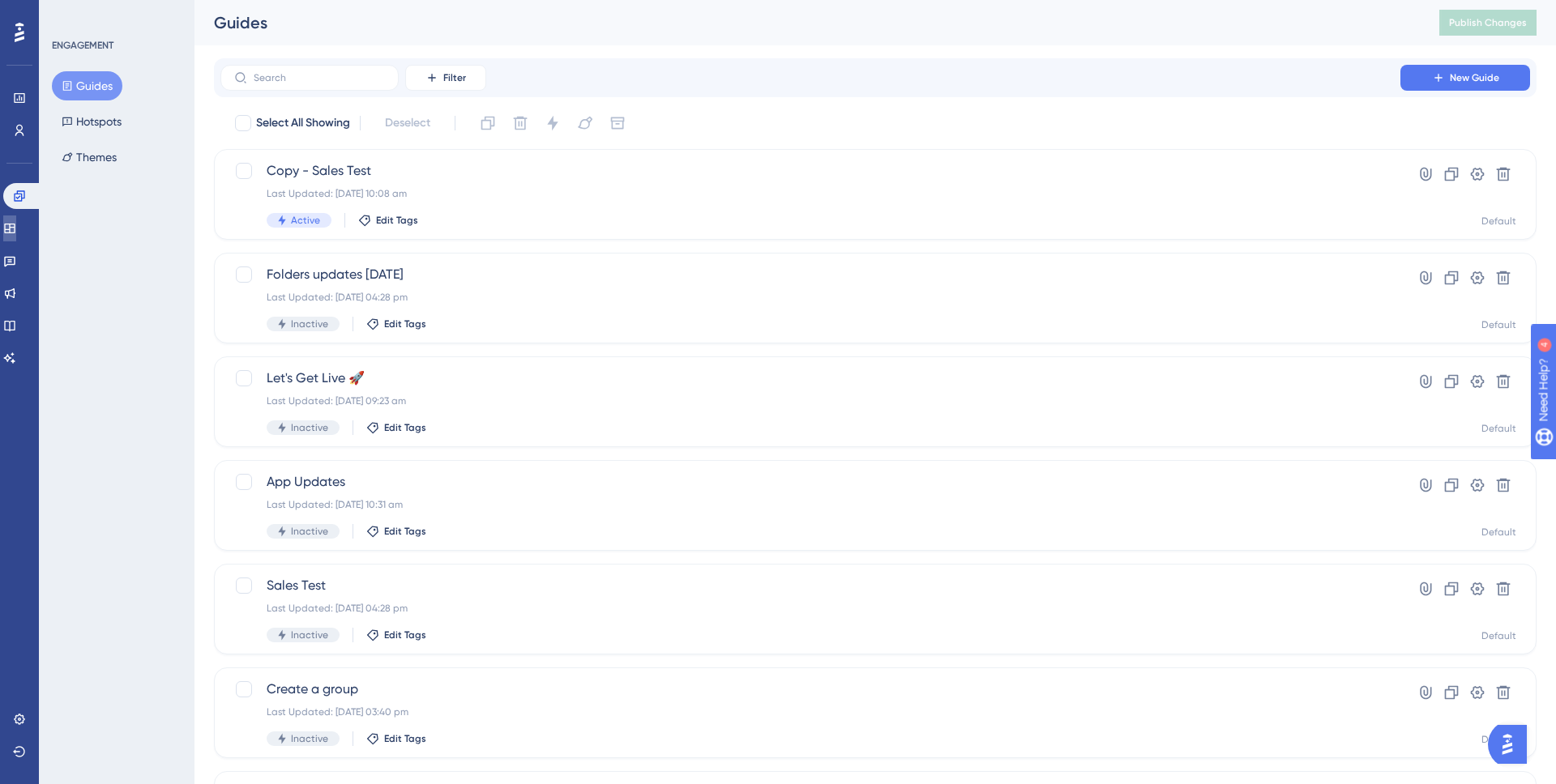
click at [13, 231] on icon at bounding box center [10, 228] width 13 height 13
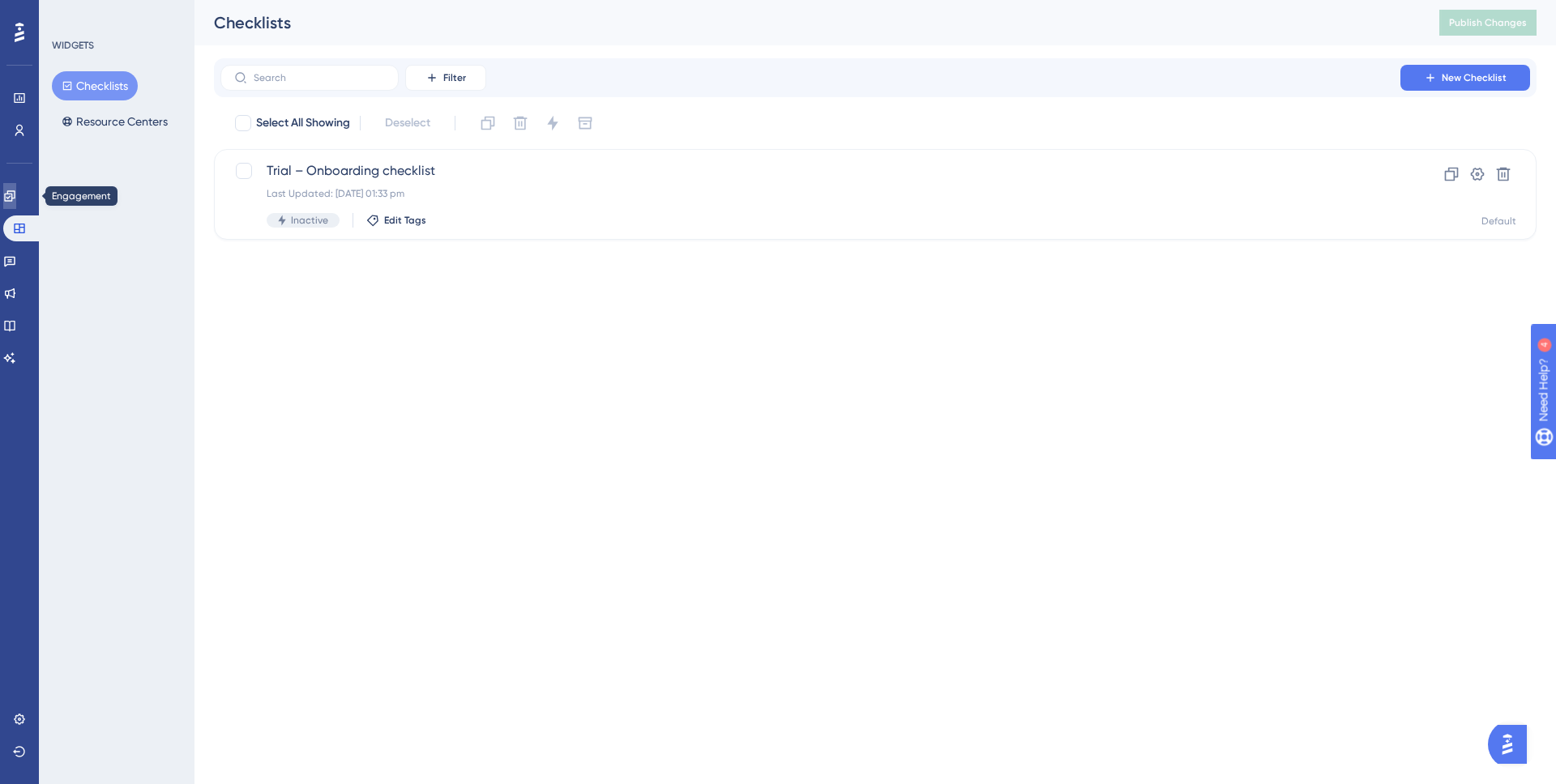
click at [13, 194] on icon at bounding box center [10, 196] width 13 height 13
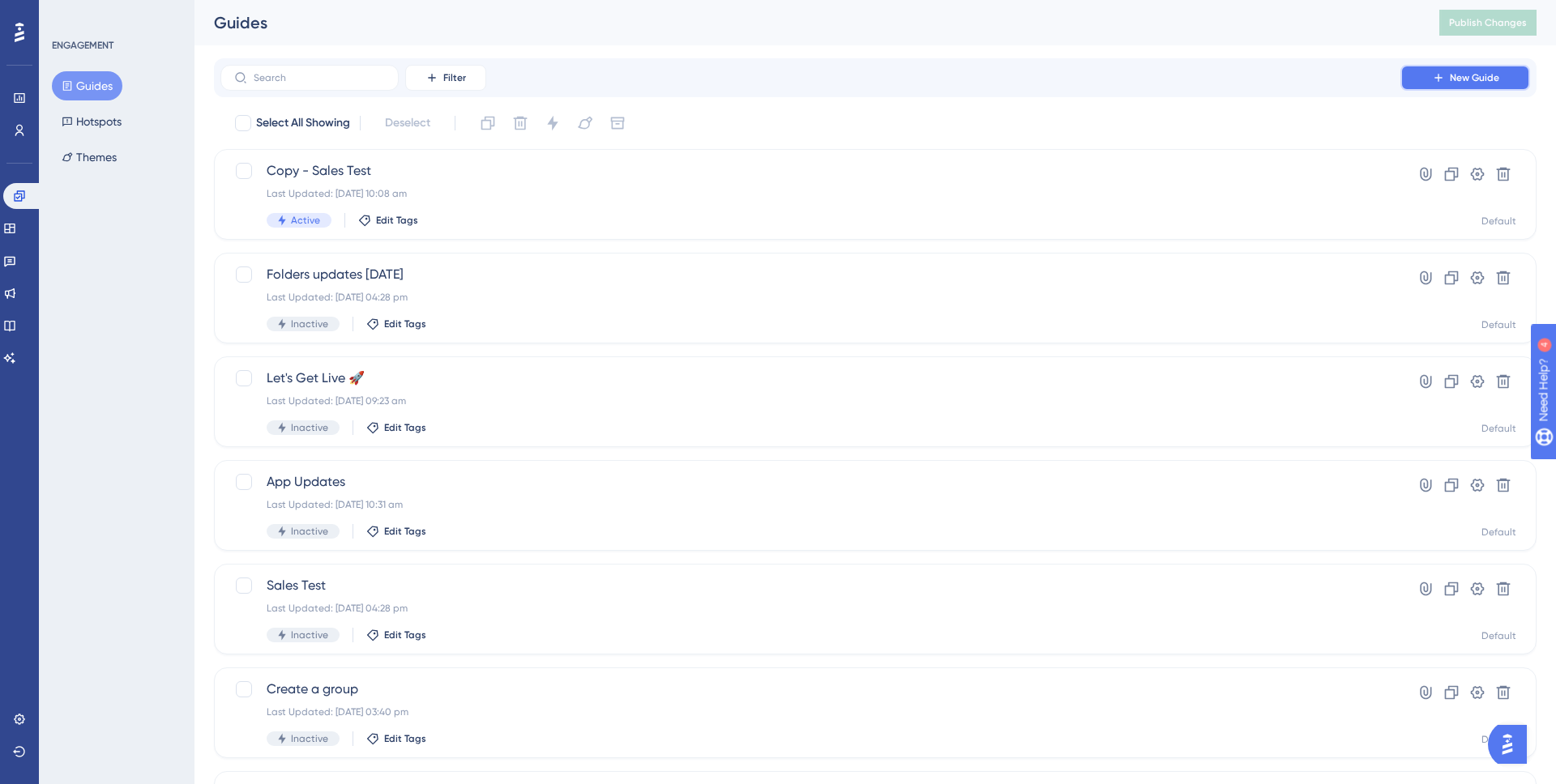
click at [1497, 80] on span "New Guide" at bounding box center [1474, 78] width 49 height 13
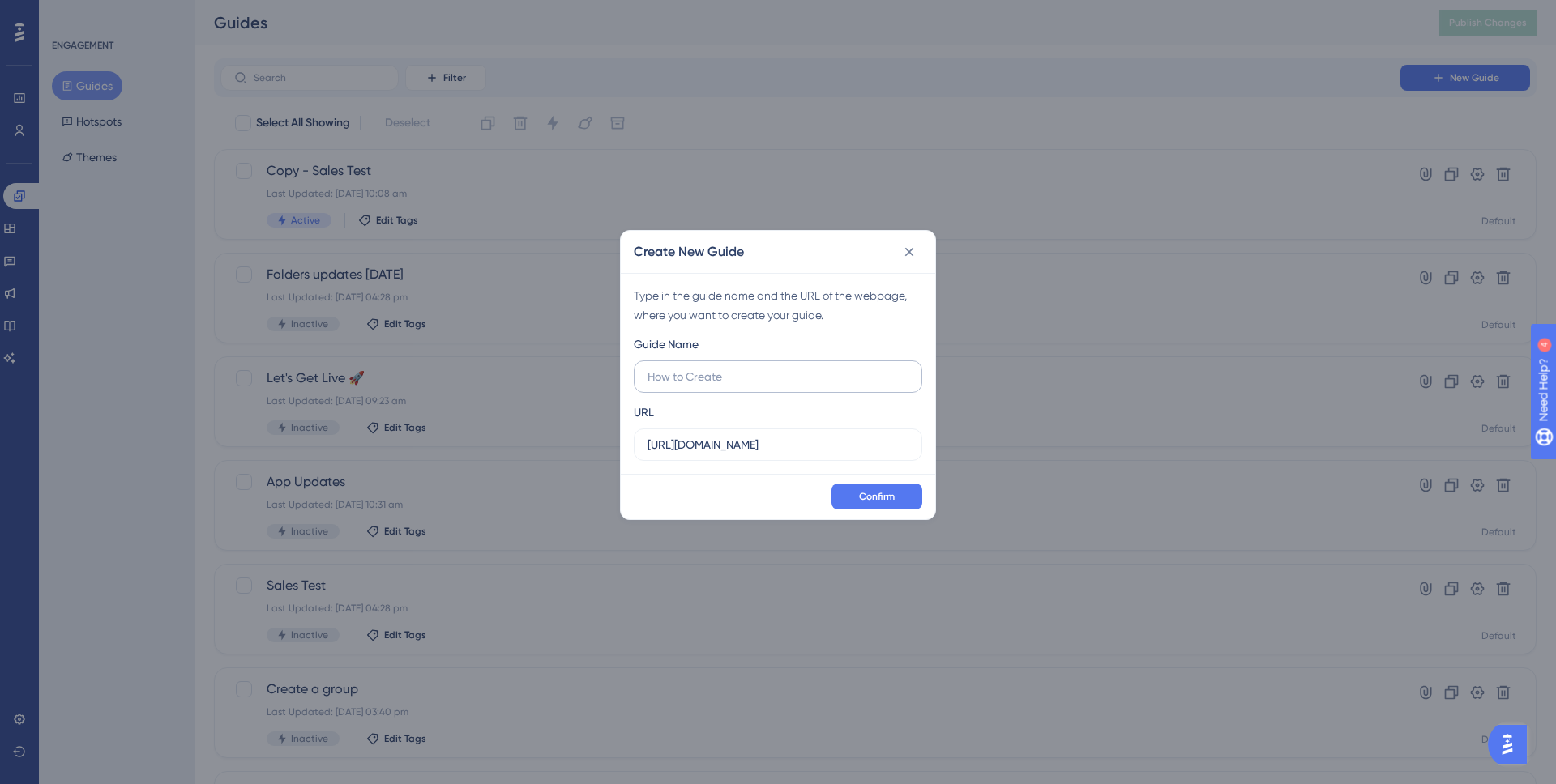
click at [765, 368] on input "text" at bounding box center [777, 376] width 261 height 18
drag, startPoint x: 757, startPoint y: 378, endPoint x: 723, endPoint y: 371, distance: 34.7
click at [705, 373] on input "Navigation intro" at bounding box center [777, 376] width 261 height 18
click at [645, 372] on label "Navigation" at bounding box center [778, 376] width 289 height 32
click at [647, 372] on input "Navigation" at bounding box center [777, 376] width 261 height 18
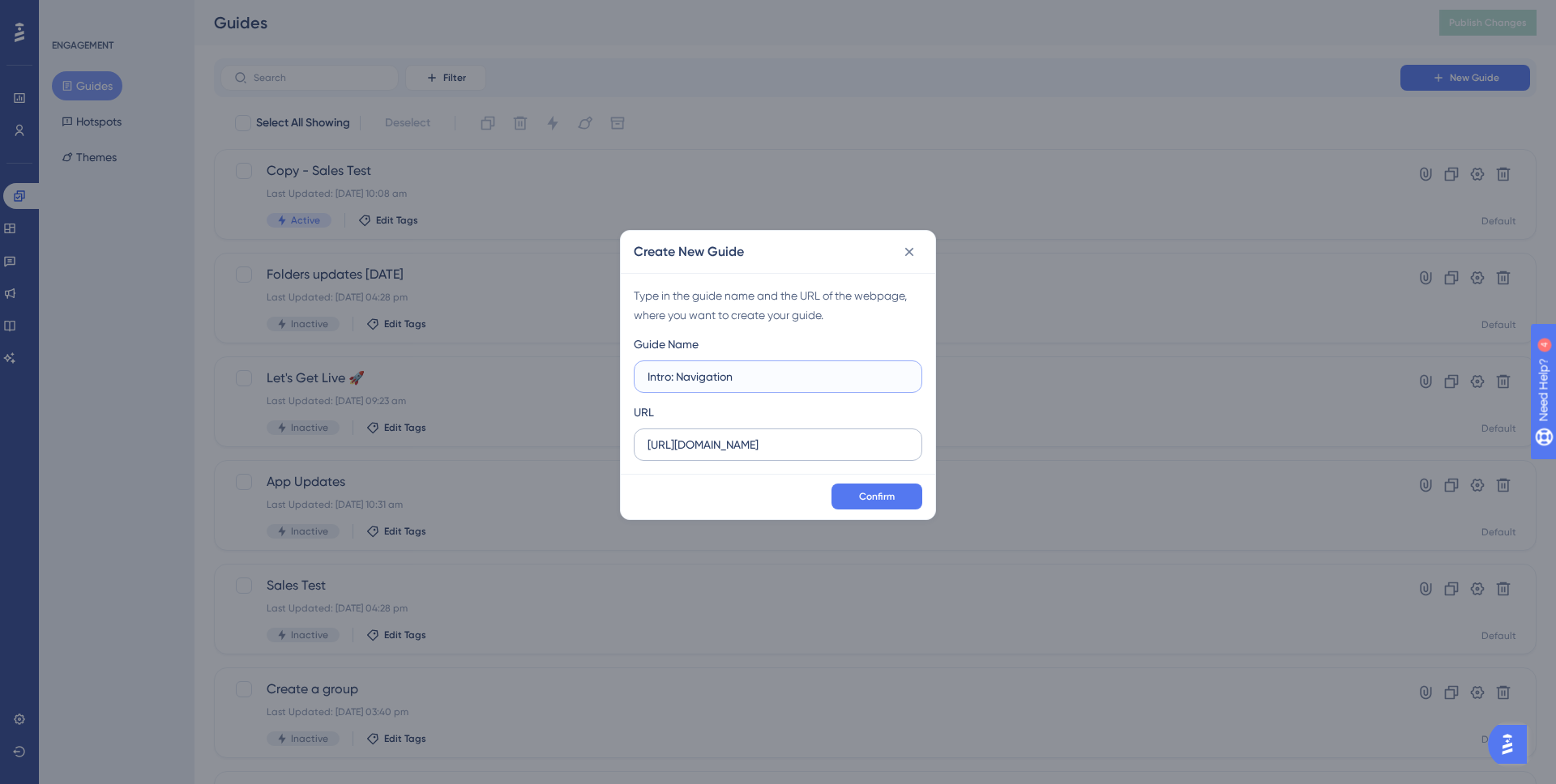
type input "Intro: Navigation"
click at [868, 448] on input "https://console.disciplemedia.com" at bounding box center [777, 444] width 261 height 18
click at [863, 451] on input "https://console.disciplemedia.com" at bounding box center [777, 444] width 261 height 18
paste input "/manage/endor/navigation"
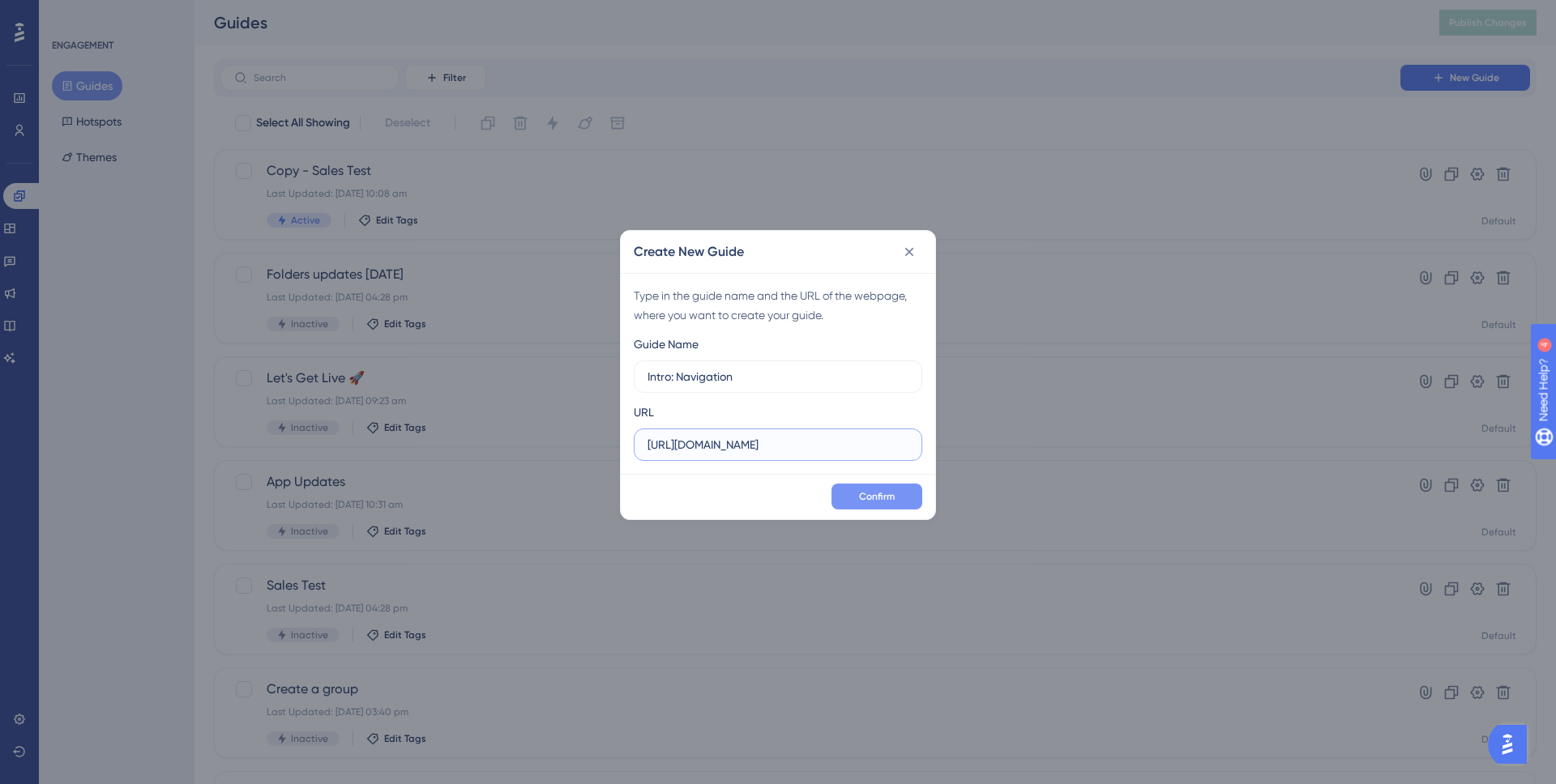
type input "[URL][DOMAIN_NAME]"
click at [873, 494] on span "Confirm" at bounding box center [877, 496] width 36 height 13
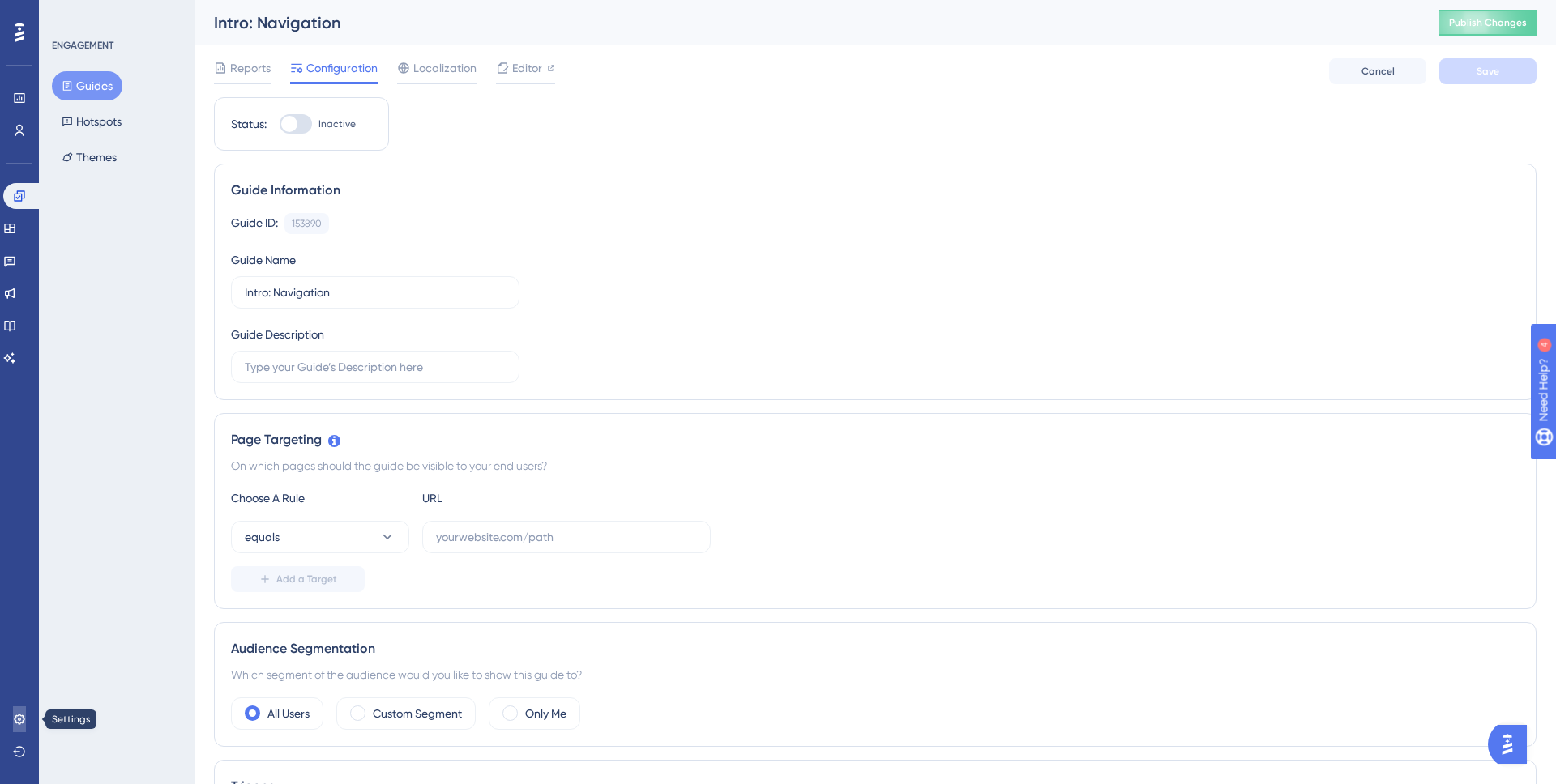
click at [19, 722] on icon at bounding box center [19, 719] width 11 height 11
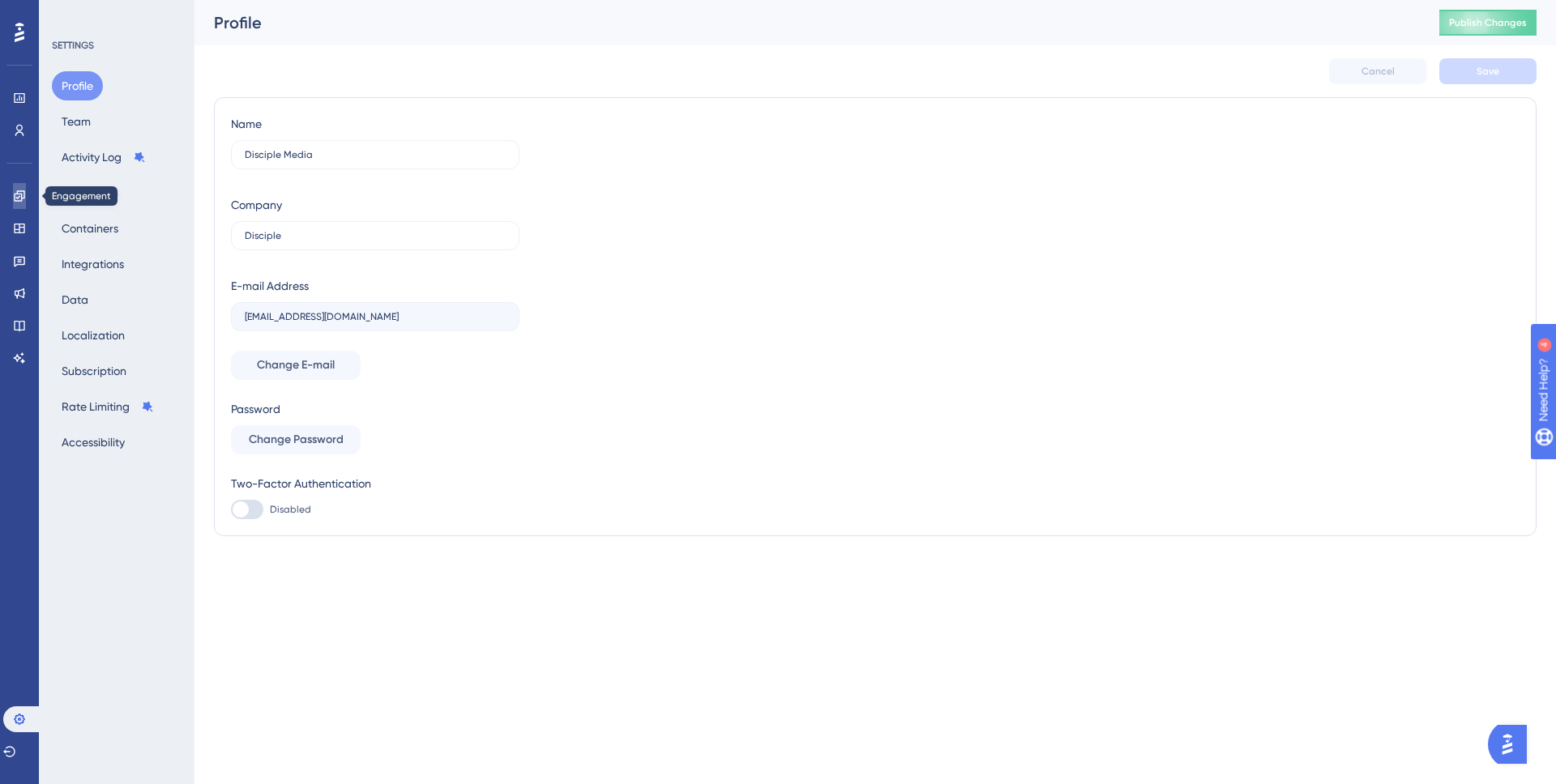
click at [13, 194] on icon at bounding box center [19, 196] width 13 height 13
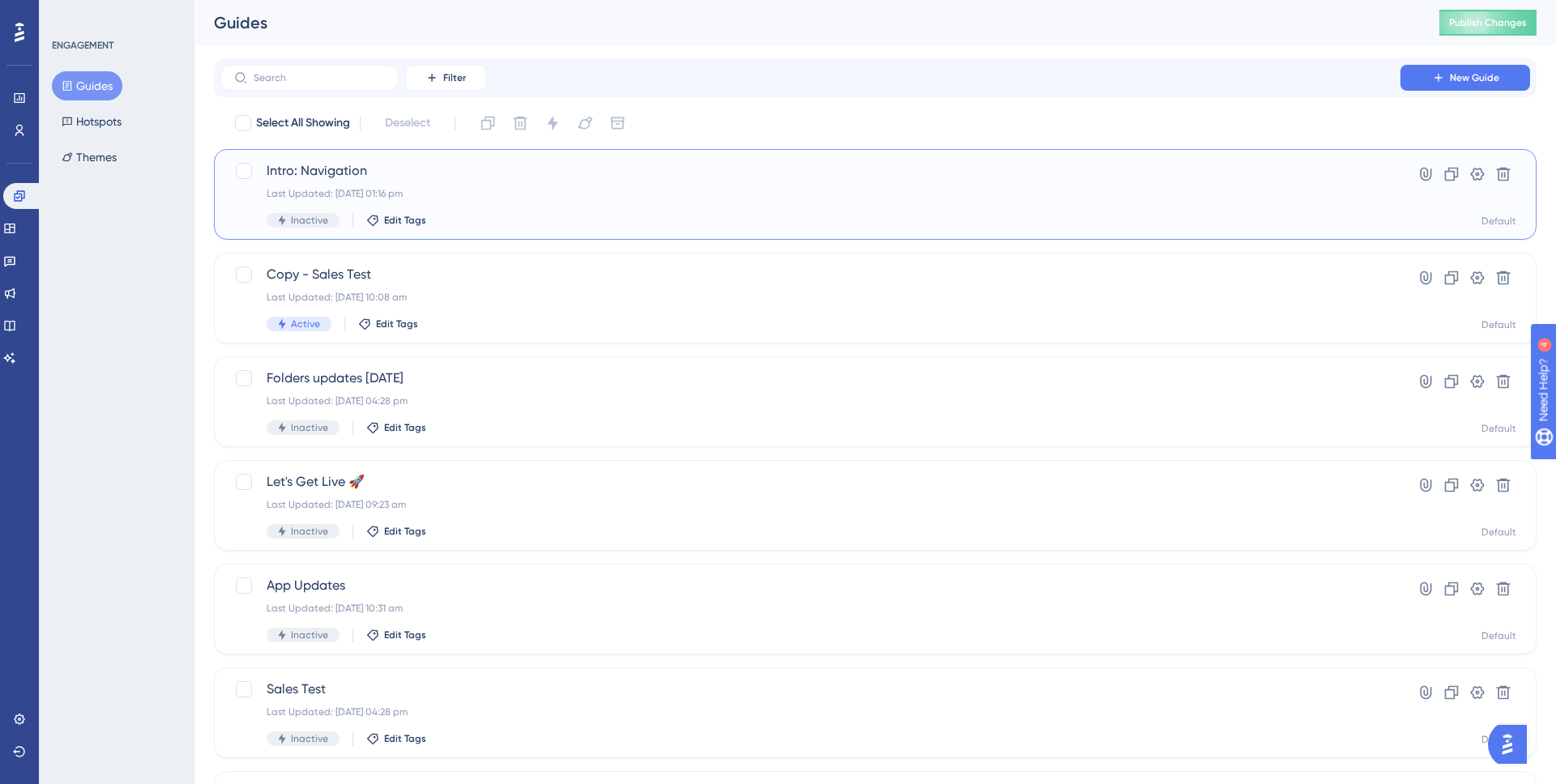
click at [859, 172] on span "Intro: Navigation" at bounding box center [809, 171] width 1087 height 20
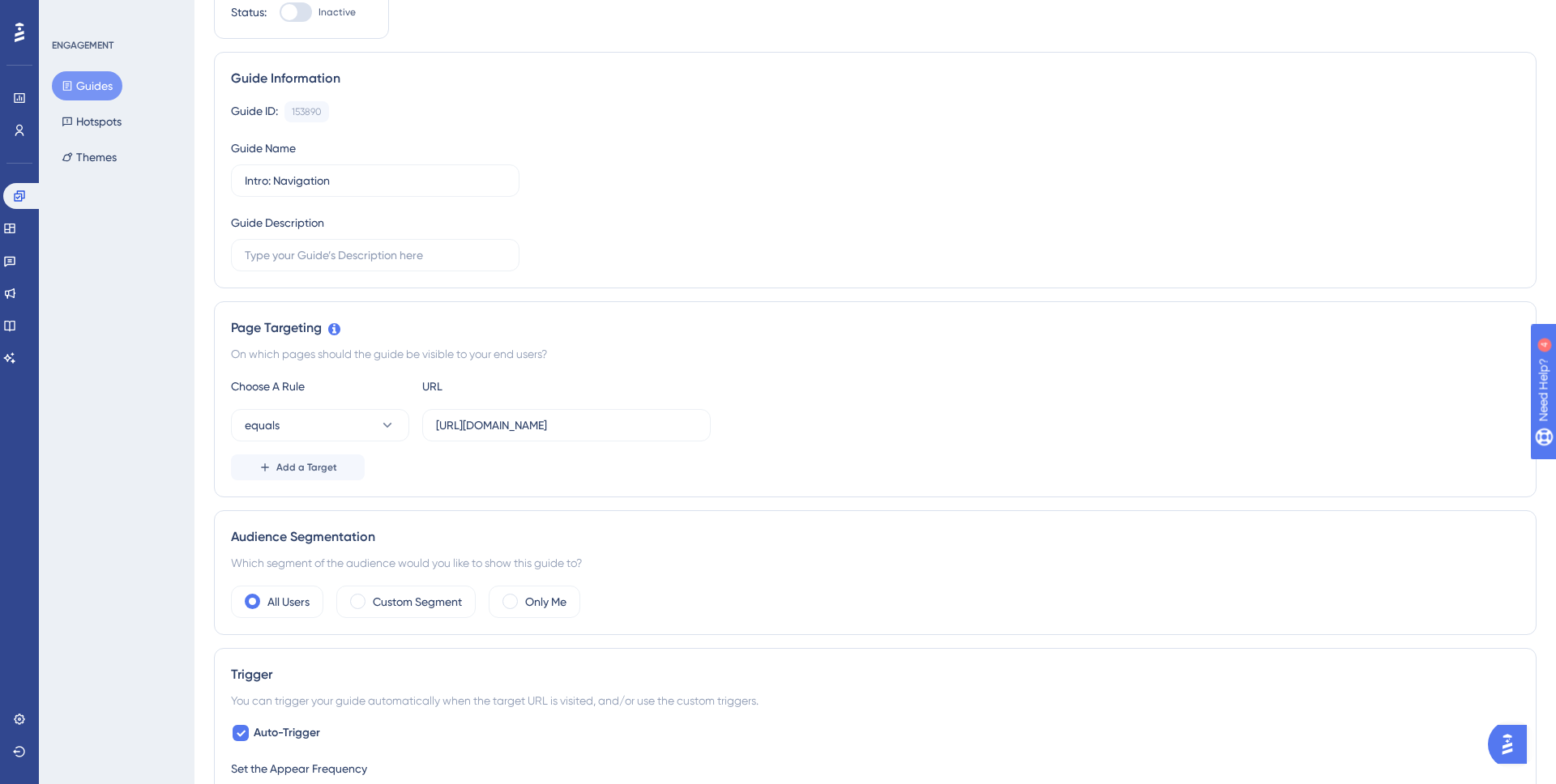
scroll to position [151, 0]
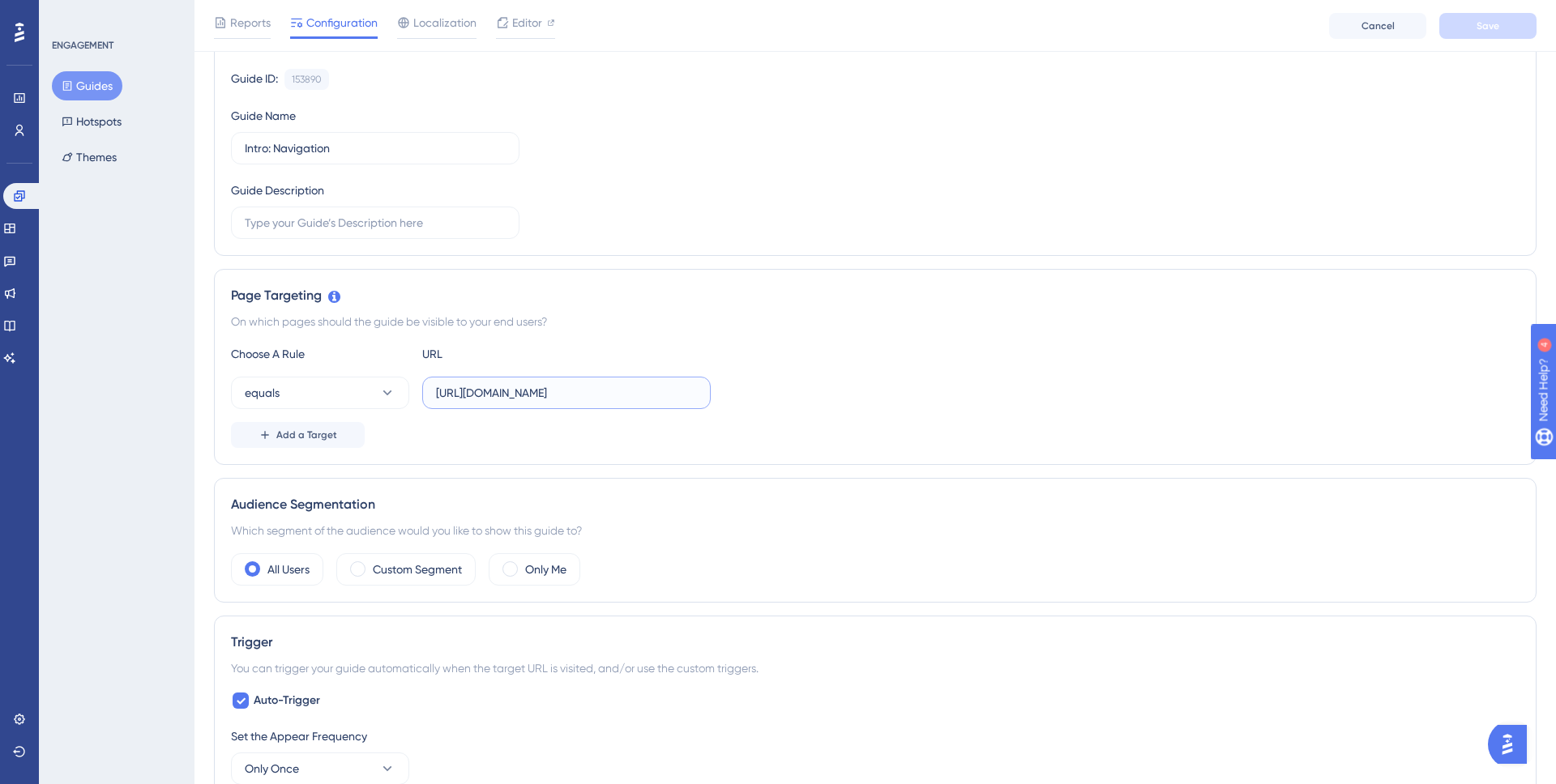
click at [535, 387] on input "[URL][DOMAIN_NAME]" at bounding box center [566, 392] width 261 height 18
drag, startPoint x: 569, startPoint y: 389, endPoint x: 712, endPoint y: 390, distance: 143.0
click at [712, 390] on div "equals https://console.disciplemedia.com/manage/endor/navigation" at bounding box center [875, 392] width 1288 height 32
click at [642, 386] on input "[URL][DOMAIN_NAME]" at bounding box center [566, 392] width 261 height 18
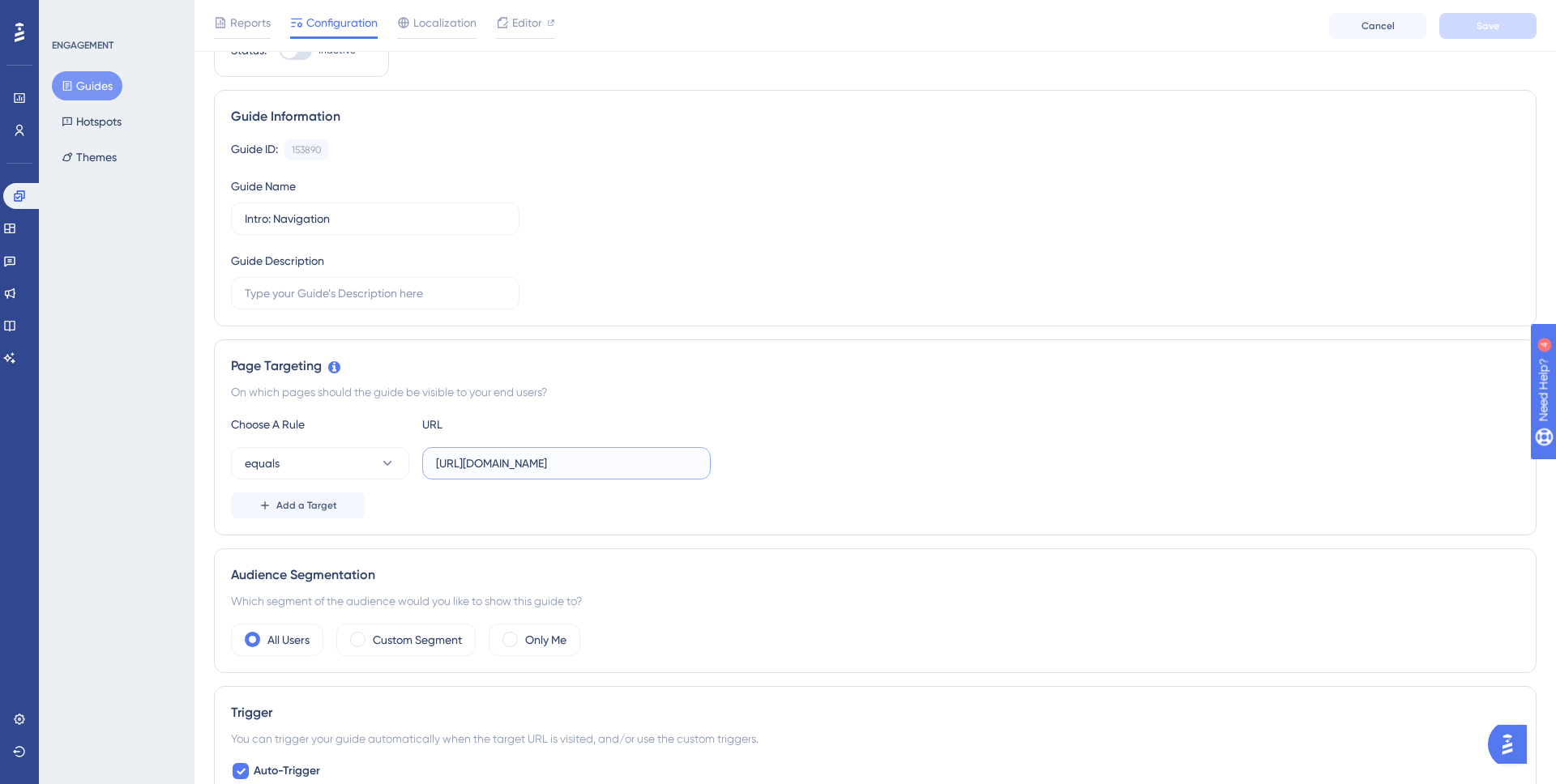
scroll to position [0, 0]
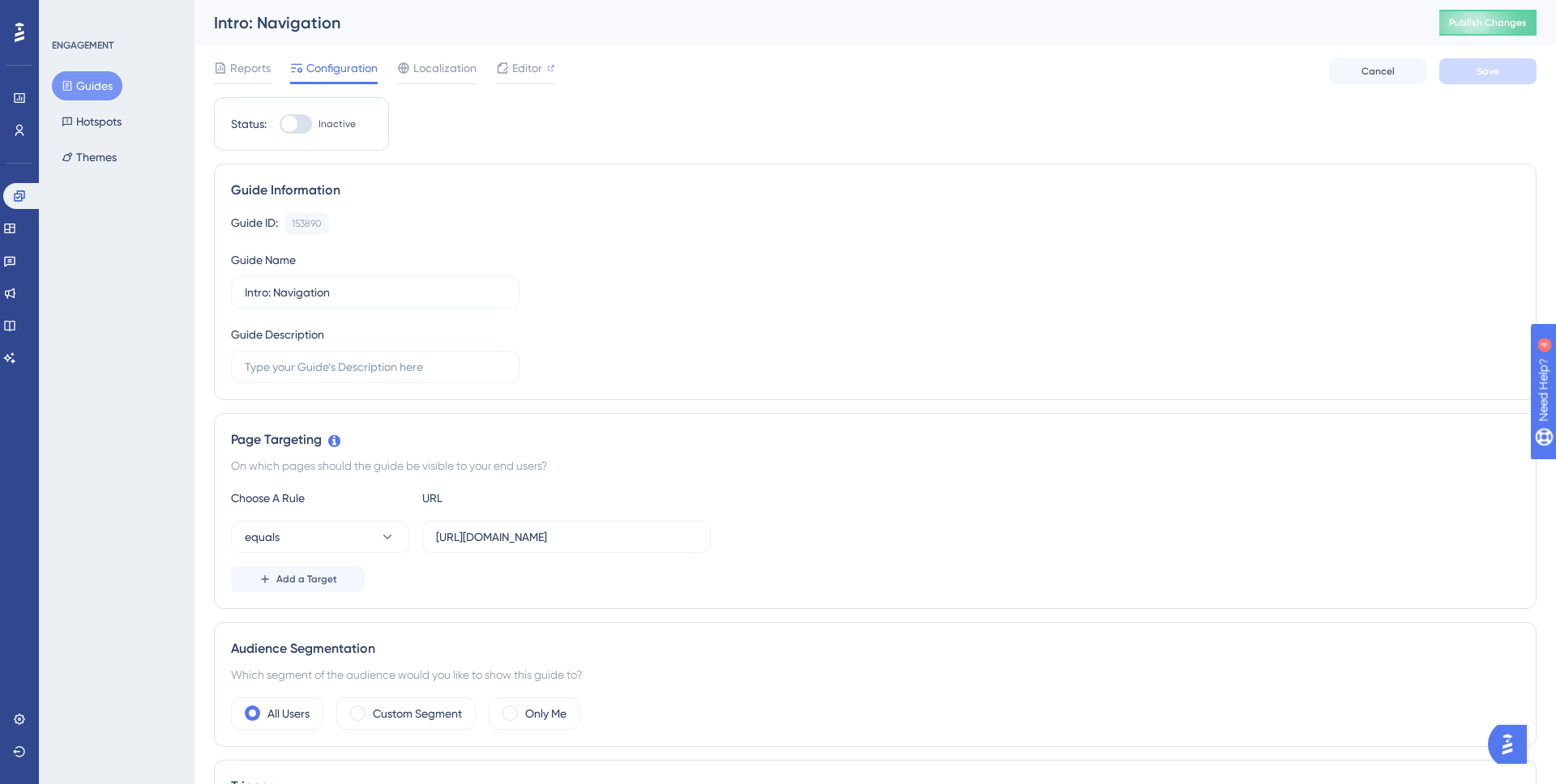
click at [296, 118] on div at bounding box center [296, 124] width 32 height 20
click at [280, 124] on input "Inactive" at bounding box center [279, 124] width 1 height 1
checkbox input "true"
click at [1470, 80] on button "Save" at bounding box center [1487, 71] width 97 height 26
click at [1481, 23] on span "Publish Changes" at bounding box center [1487, 22] width 78 height 13
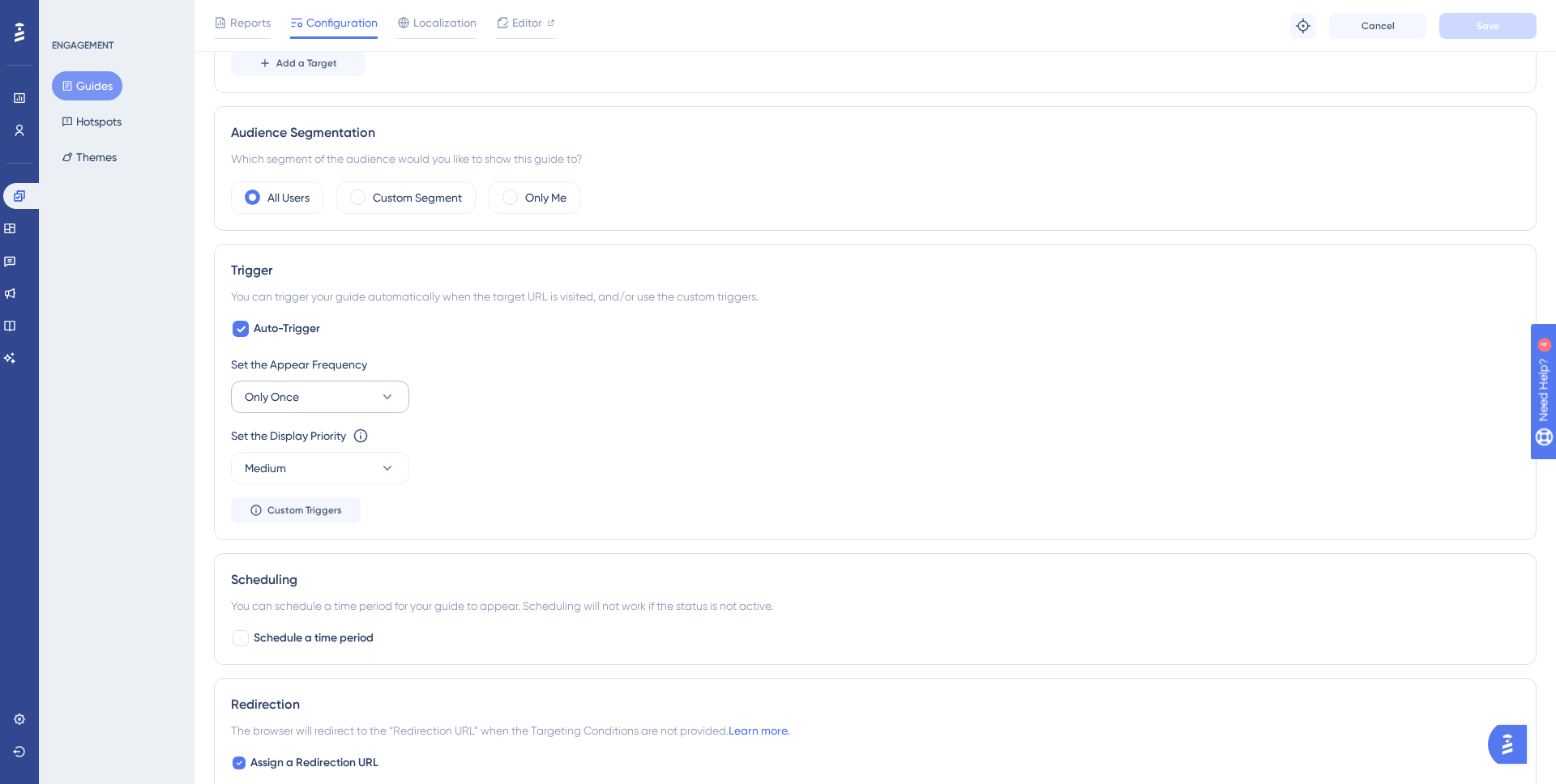
scroll to position [523, 0]
click at [372, 392] on button "Only Once" at bounding box center [320, 396] width 178 height 32
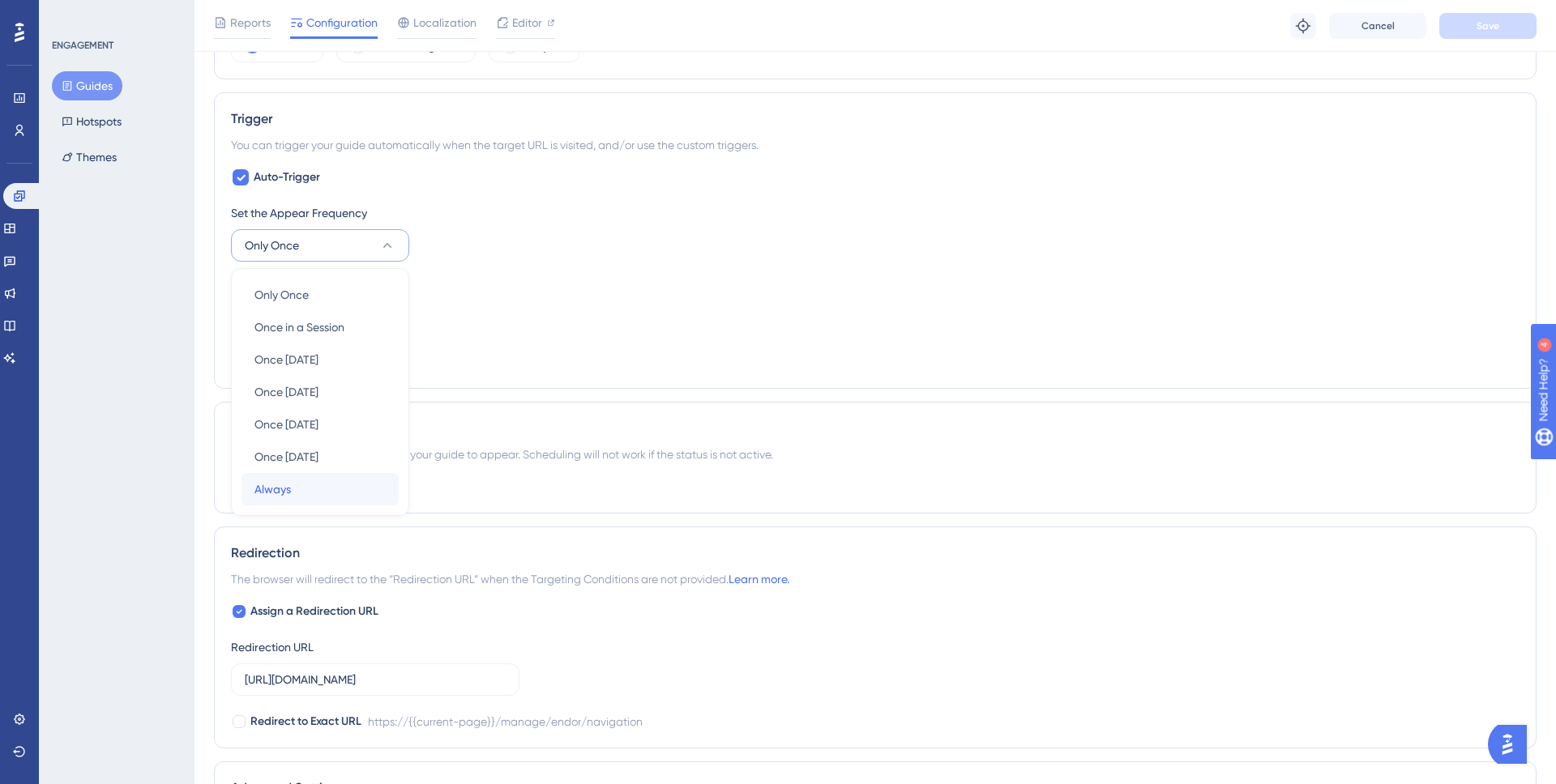
click at [295, 495] on div "Always Always" at bounding box center [320, 489] width 131 height 32
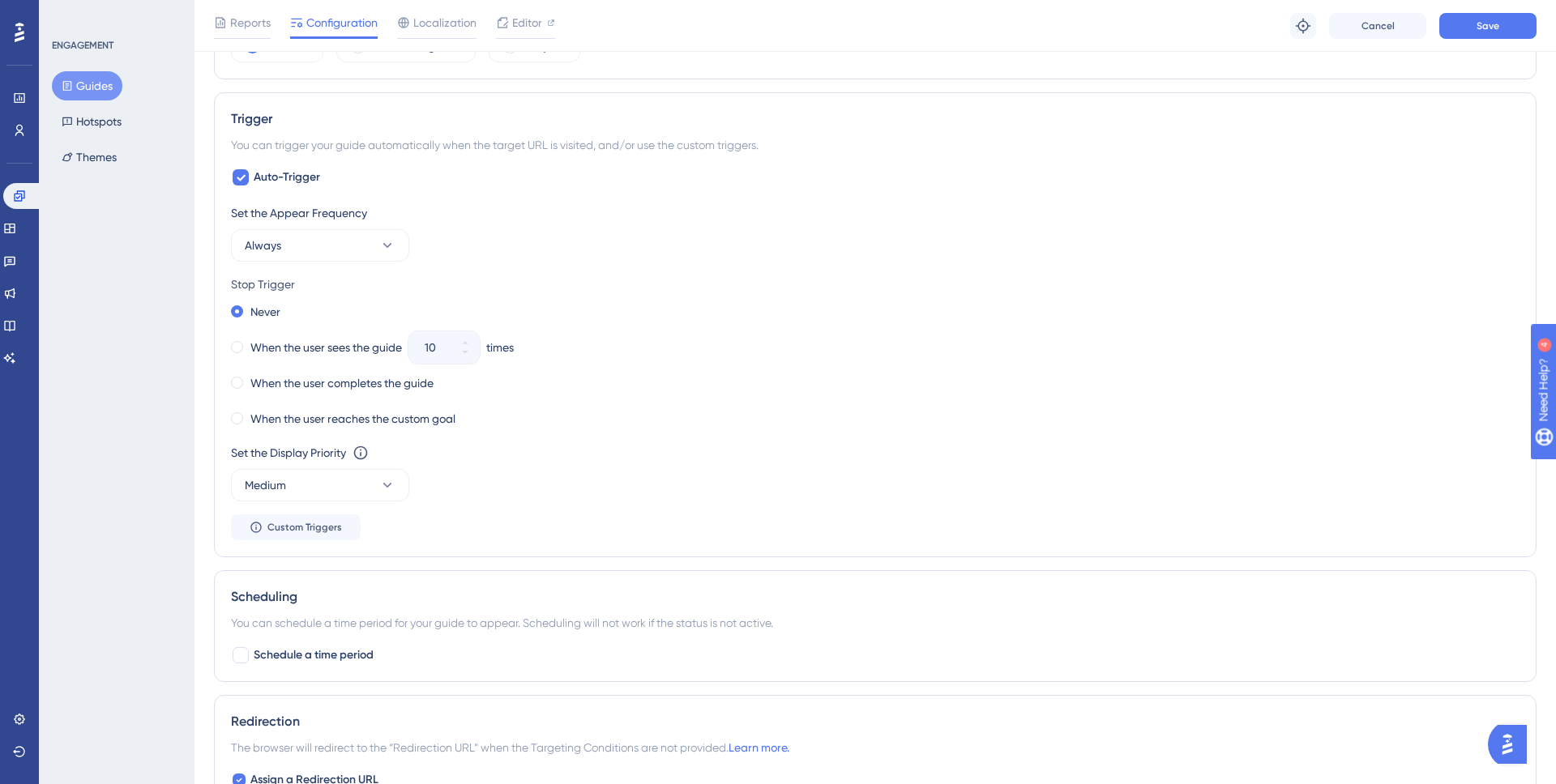
scroll to position [0, 0]
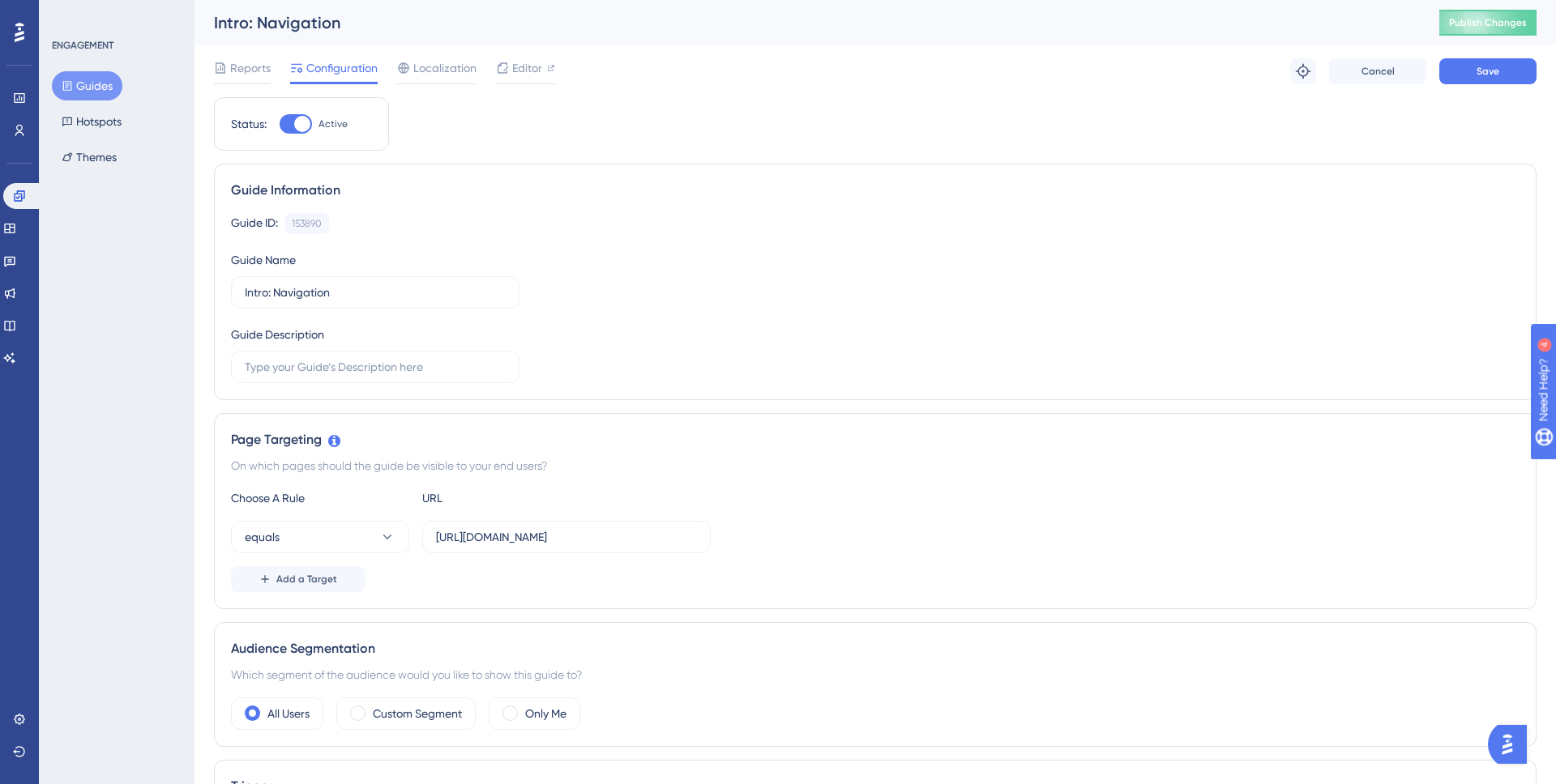
click at [1497, 56] on div "Reports Configuration Localization Editor Troubleshoot Cancel Save" at bounding box center [875, 72] width 1322 height 52
click at [1497, 60] on button "Save" at bounding box center [1487, 71] width 97 height 26
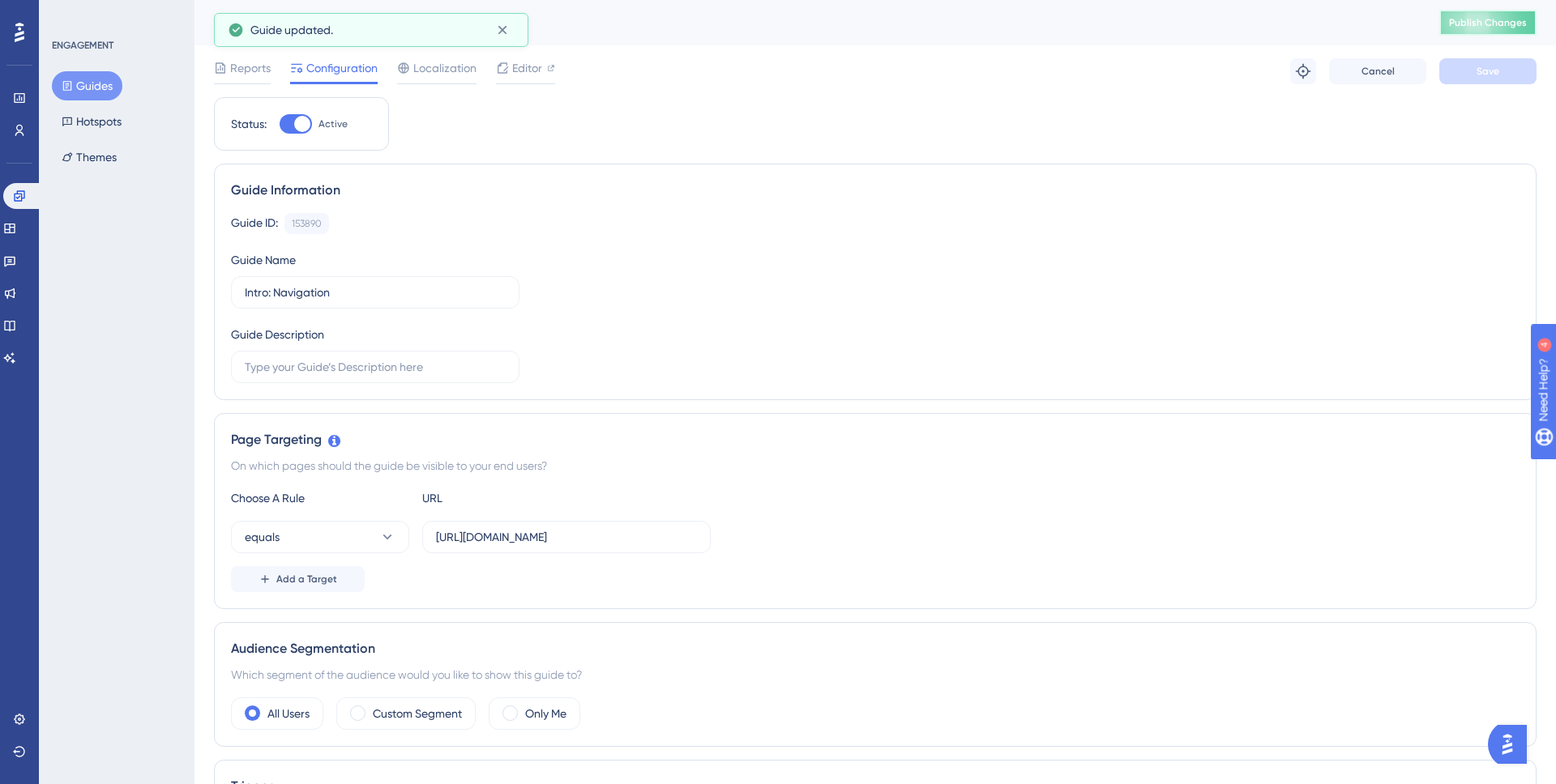
click at [1493, 13] on button "Publish Changes" at bounding box center [1487, 22] width 97 height 26
click at [1481, 20] on span "Publish Changes" at bounding box center [1487, 22] width 78 height 13
click at [1493, 30] on button "Publish Changes" at bounding box center [1487, 22] width 97 height 26
click at [1500, 16] on span "Publish Changes" at bounding box center [1487, 22] width 78 height 13
click at [1481, 43] on div "Intro: Navigation Publish Changes" at bounding box center [875, 22] width 1362 height 46
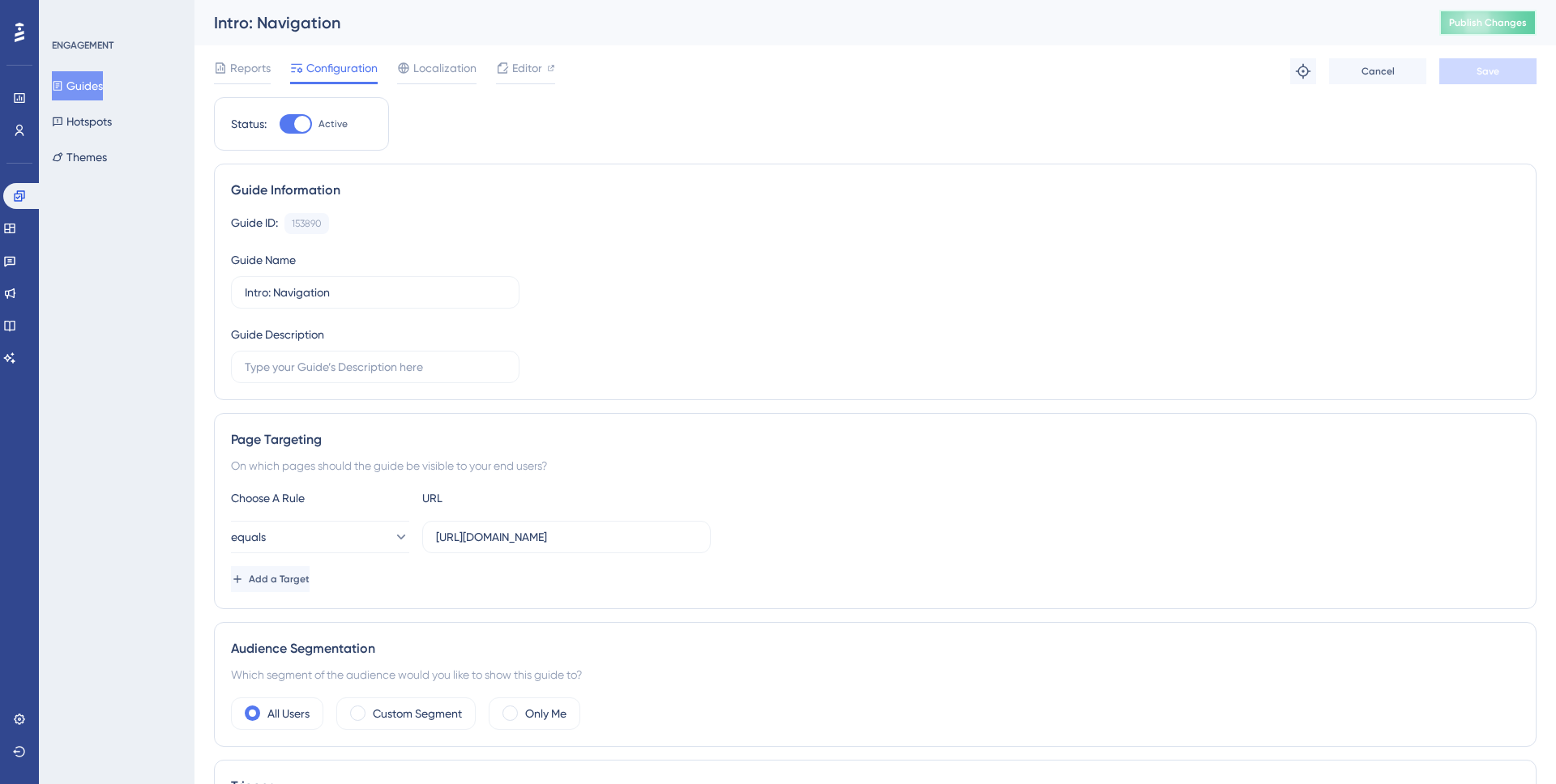
click at [1472, 19] on span "Publish Changes" at bounding box center [1487, 22] width 78 height 13
click at [294, 125] on div at bounding box center [296, 124] width 32 height 20
click at [280, 125] on input "Active" at bounding box center [279, 124] width 1 height 1
checkbox input "false"
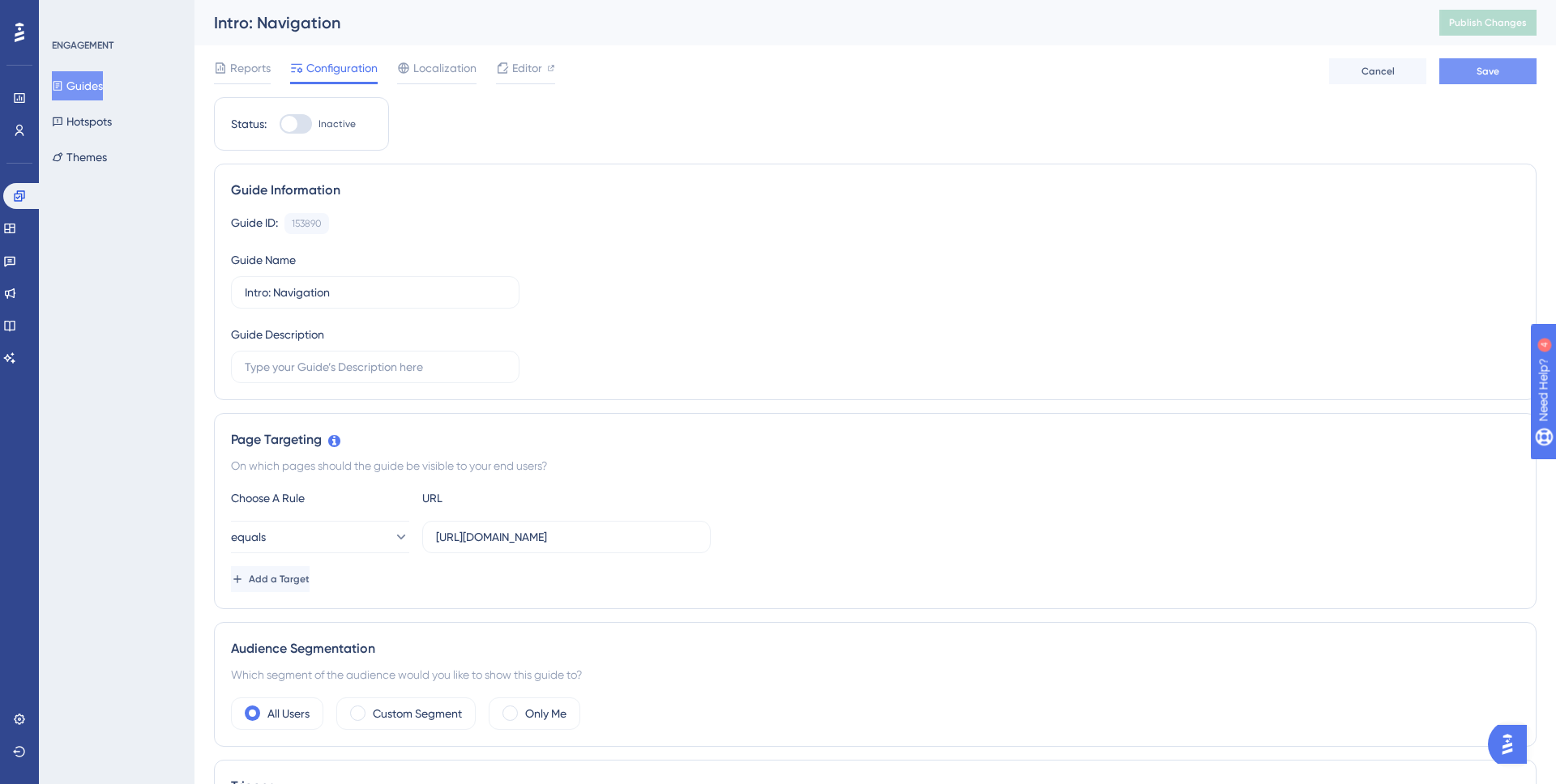
click at [1523, 72] on button "Save" at bounding box center [1487, 71] width 97 height 26
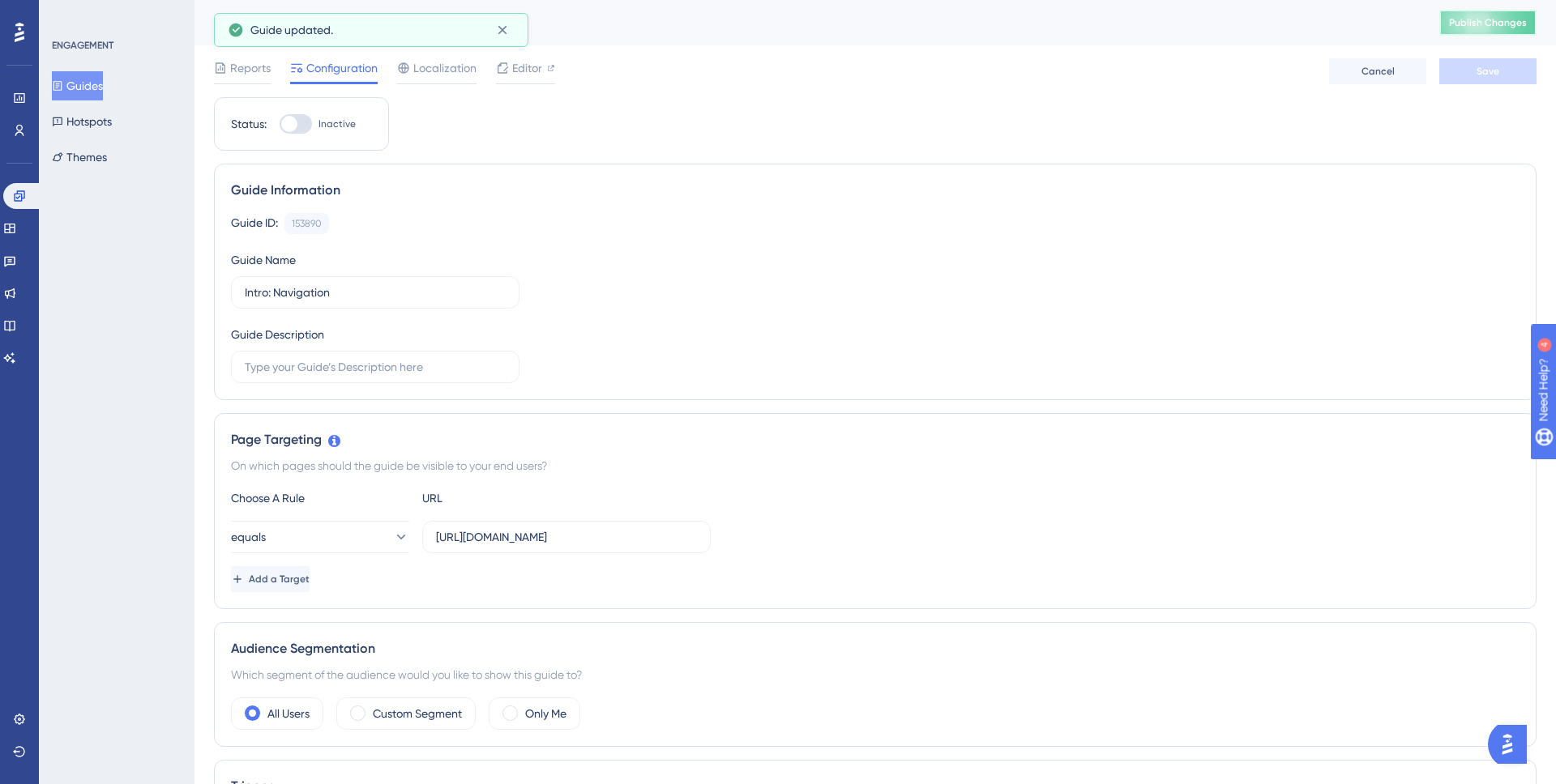
click at [1486, 16] on span "Publish Changes" at bounding box center [1487, 22] width 78 height 13
click at [233, 74] on span "Reports" at bounding box center [250, 68] width 40 height 20
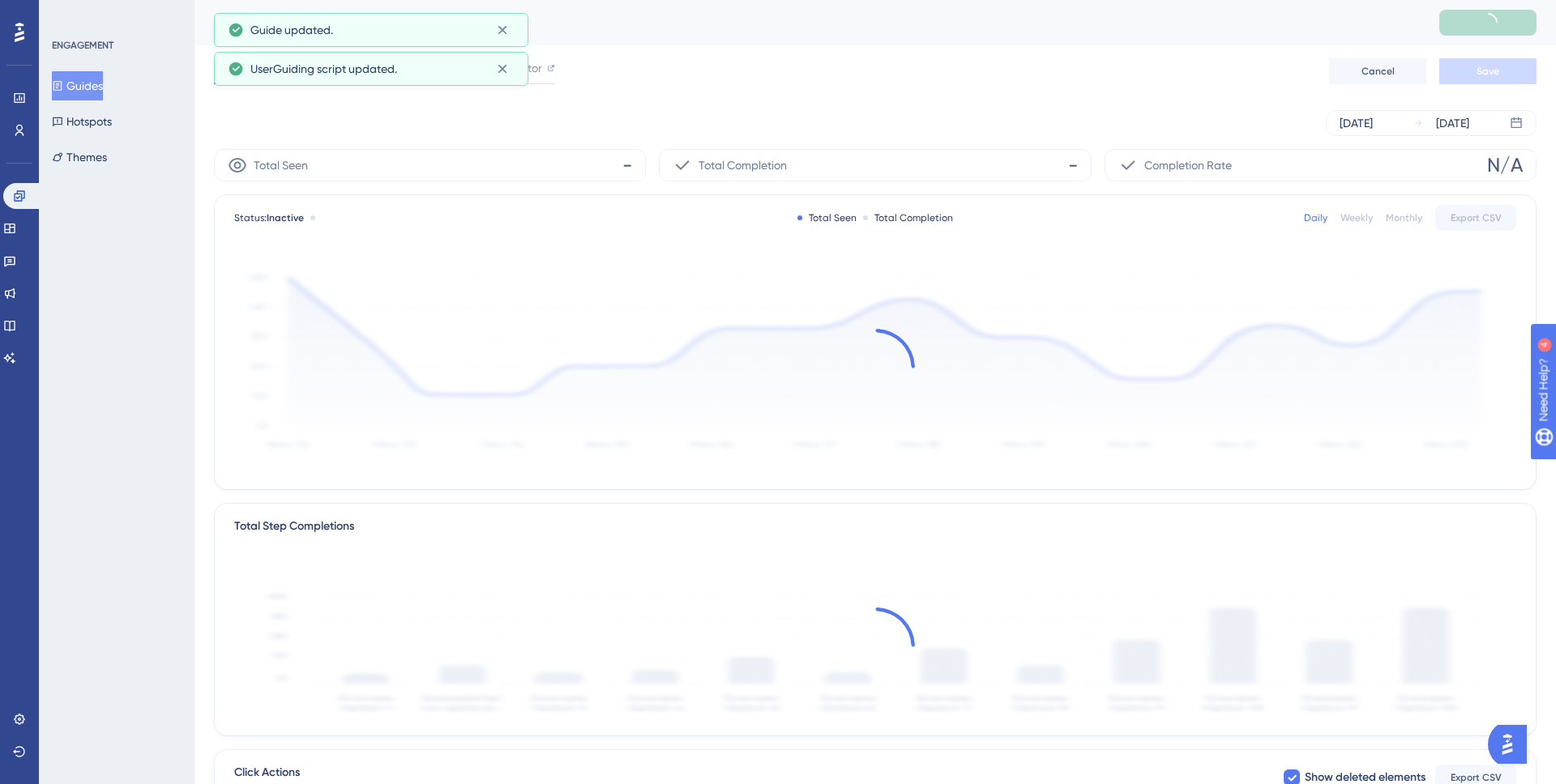
click at [86, 91] on button "Guides" at bounding box center [77, 86] width 51 height 30
